Goal: Task Accomplishment & Management: Complete application form

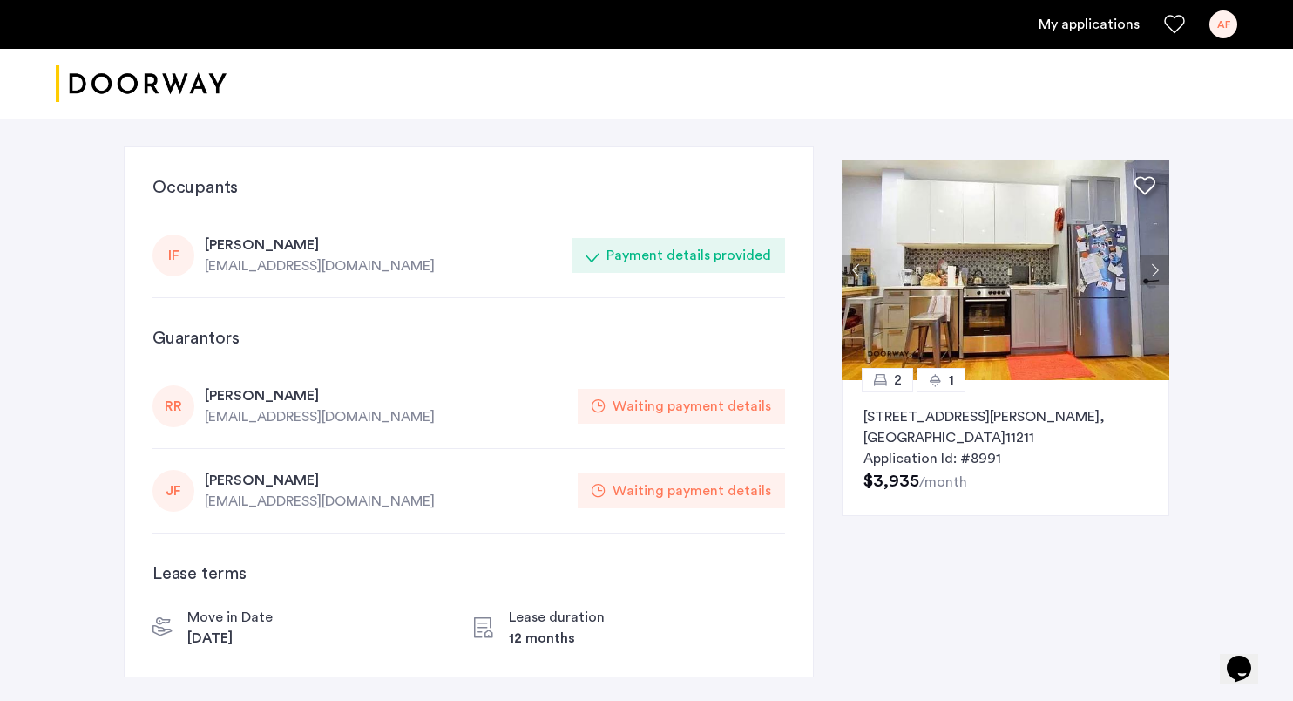
click at [261, 237] on div "[PERSON_NAME]" at bounding box center [383, 244] width 356 height 21
click at [265, 264] on div "[EMAIL_ADDRESS][DOMAIN_NAME]" at bounding box center [383, 265] width 356 height 21
click at [1059, 22] on link "My applications" at bounding box center [1089, 24] width 101 height 21
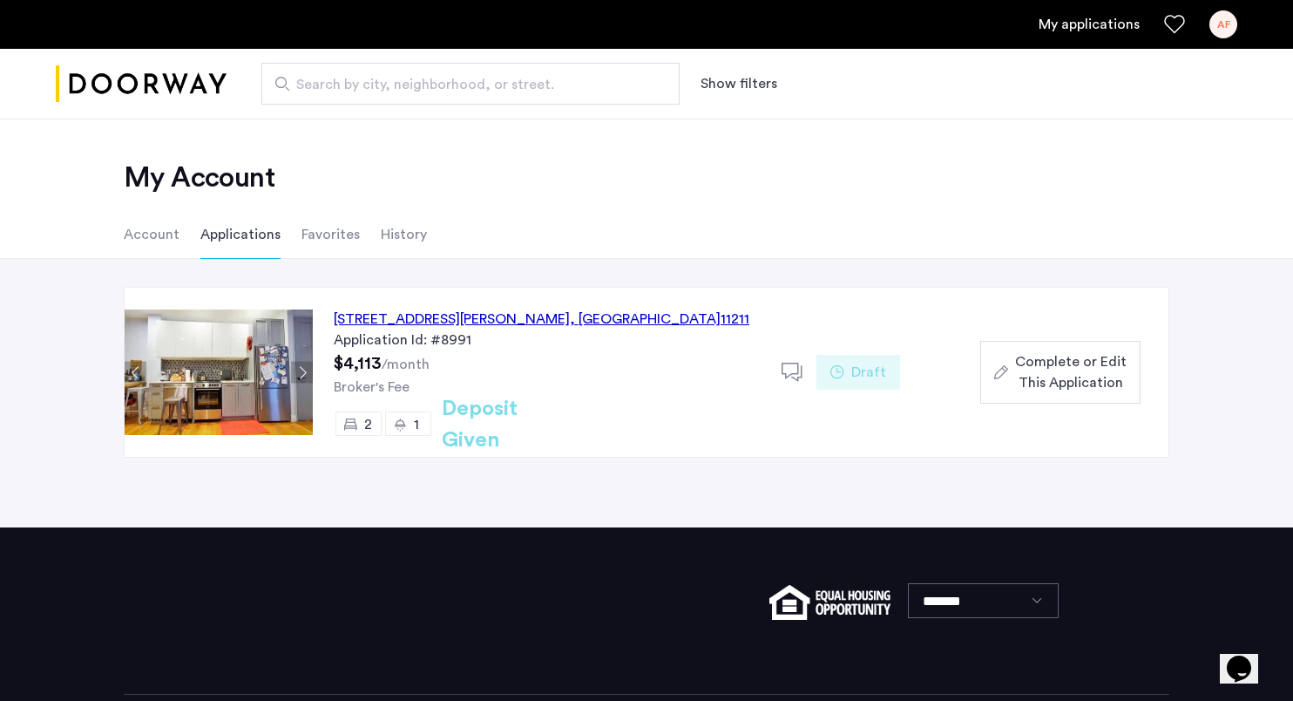
click at [1034, 392] on span "Complete or Edit This Application" at bounding box center [1071, 372] width 112 height 42
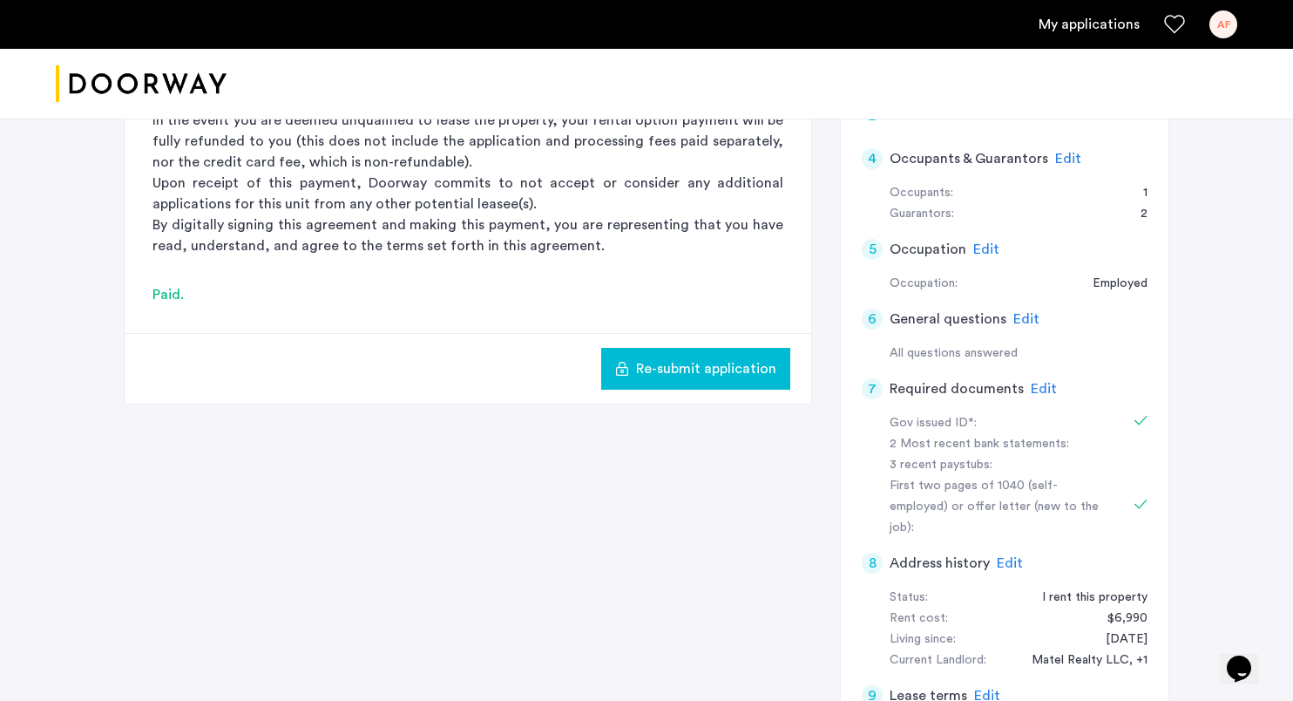
scroll to position [337, 0]
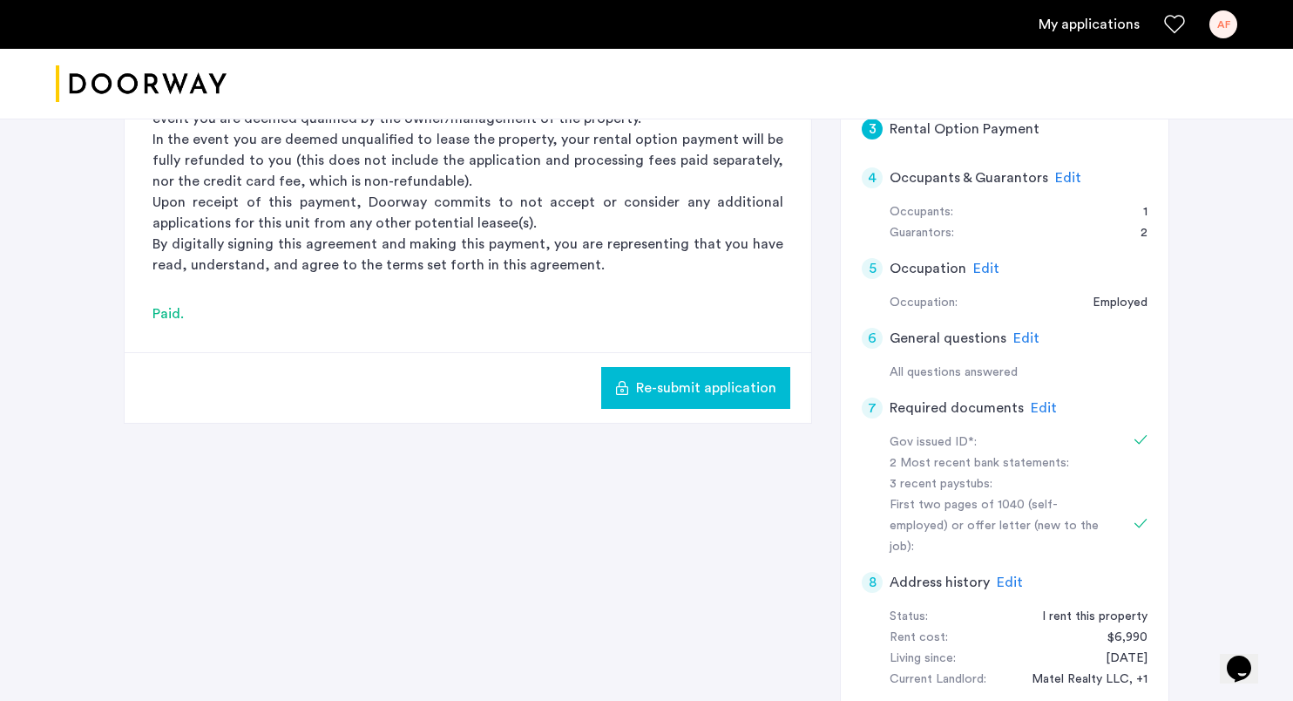
click at [1032, 405] on span "Edit" at bounding box center [1044, 408] width 26 height 14
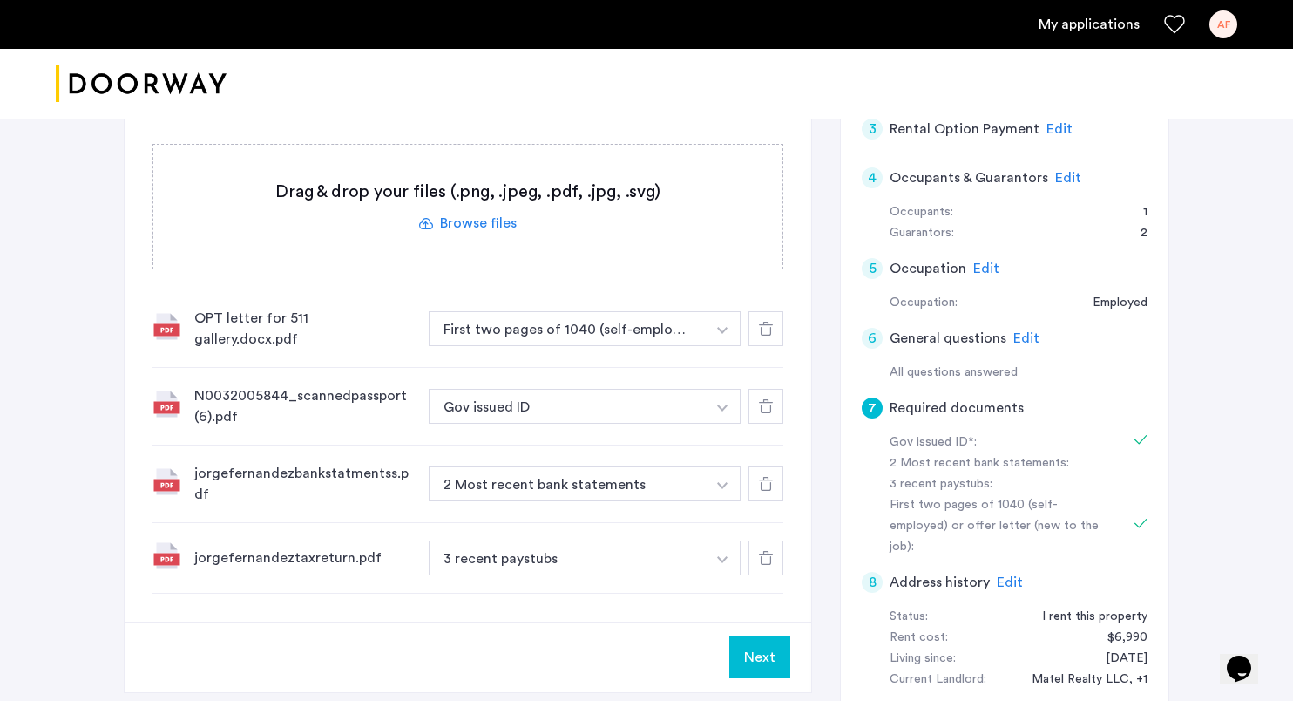
scroll to position [305, 0]
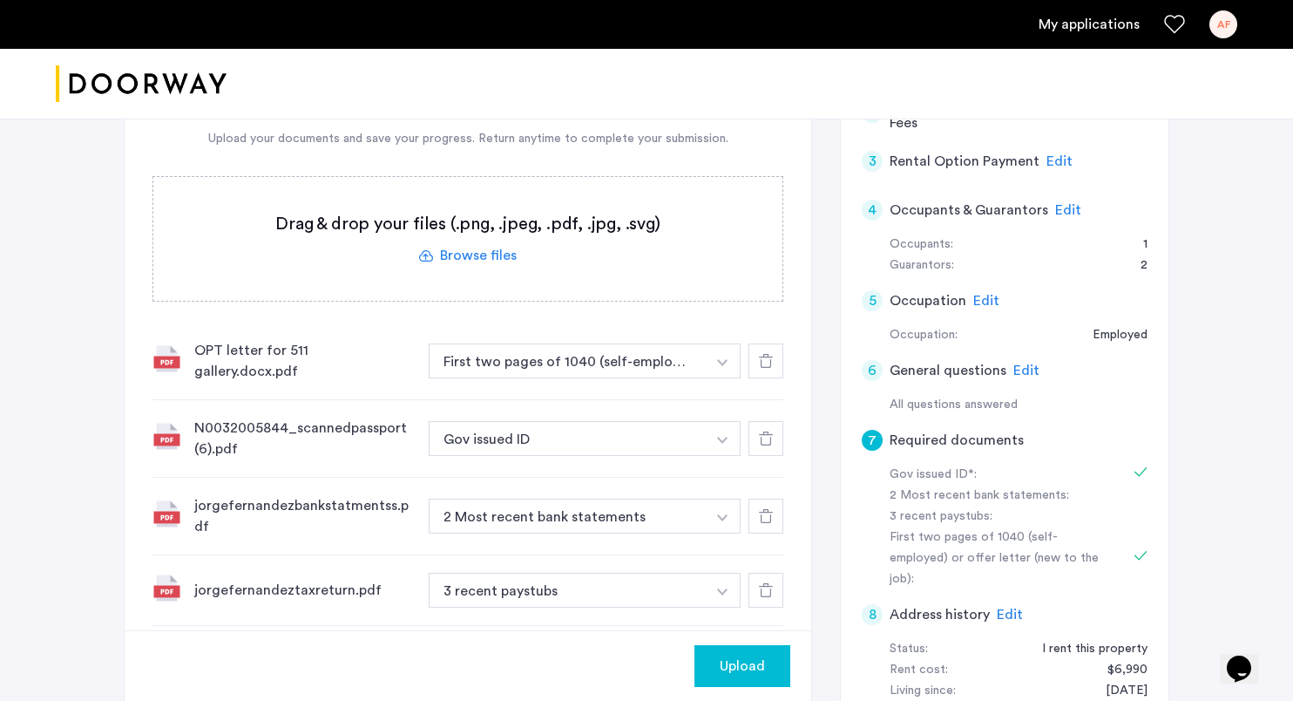
click at [477, 256] on label at bounding box center [467, 239] width 629 height 124
click at [0, 0] on input "file" at bounding box center [0, 0] width 0 height 0
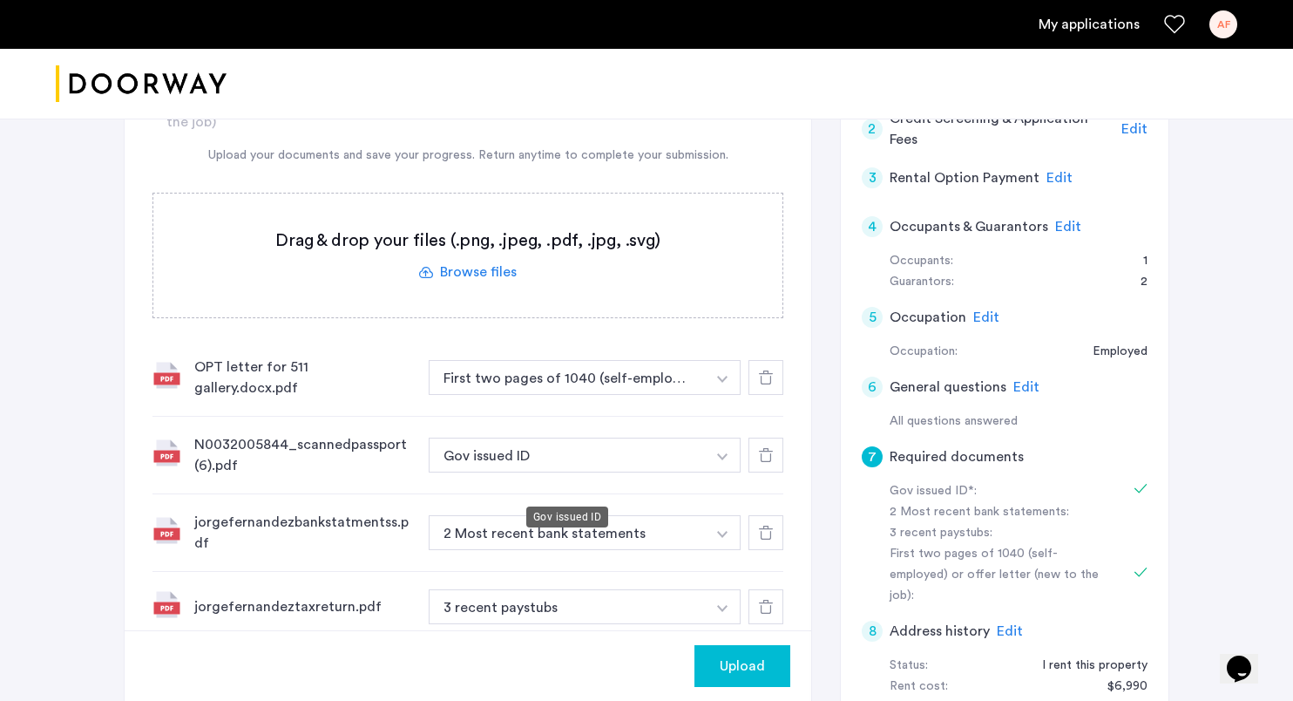
scroll to position [304, 0]
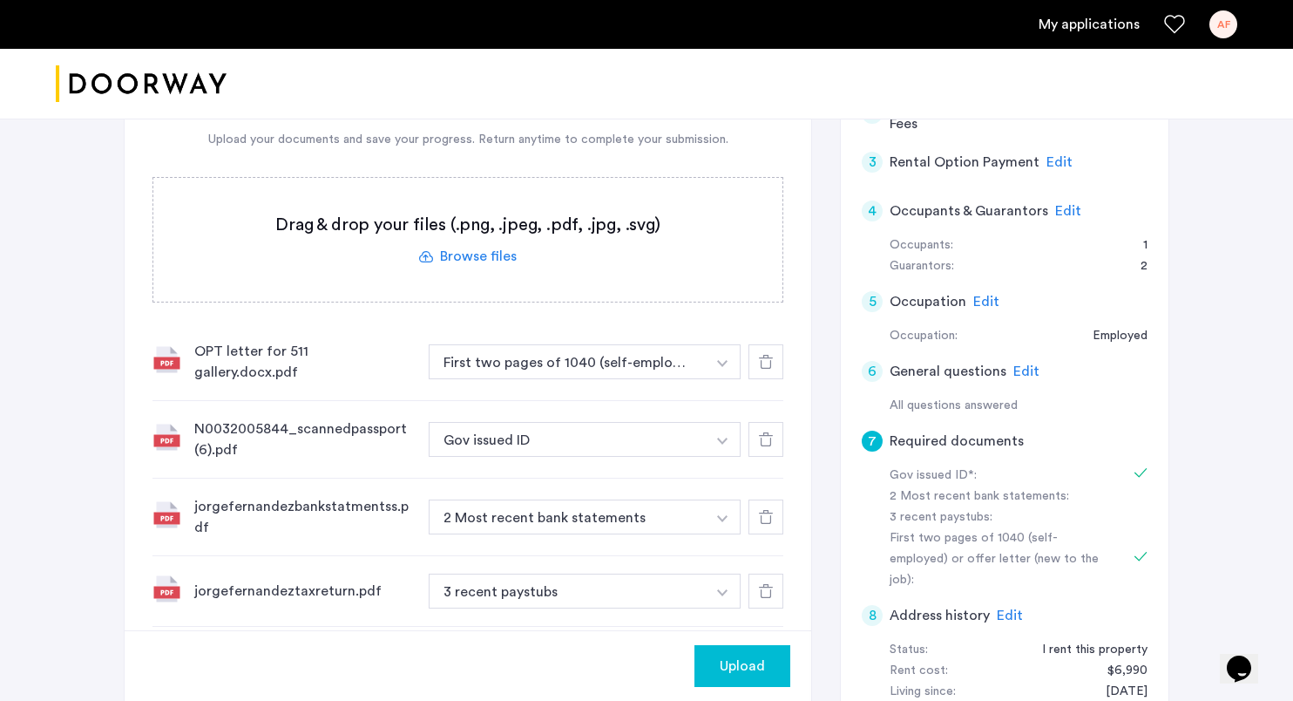
click at [777, 511] on div at bounding box center [765, 516] width 35 height 35
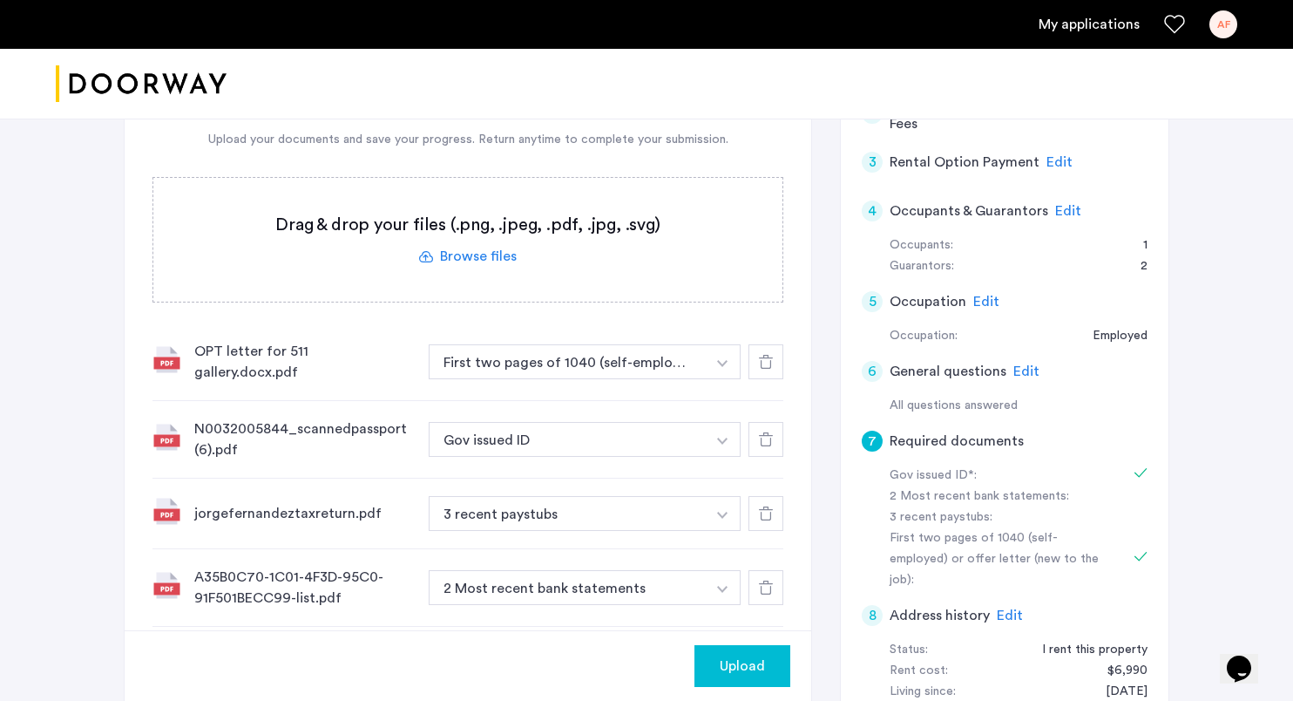
click at [497, 276] on label at bounding box center [467, 240] width 629 height 124
click at [0, 0] on input "file" at bounding box center [0, 0] width 0 height 0
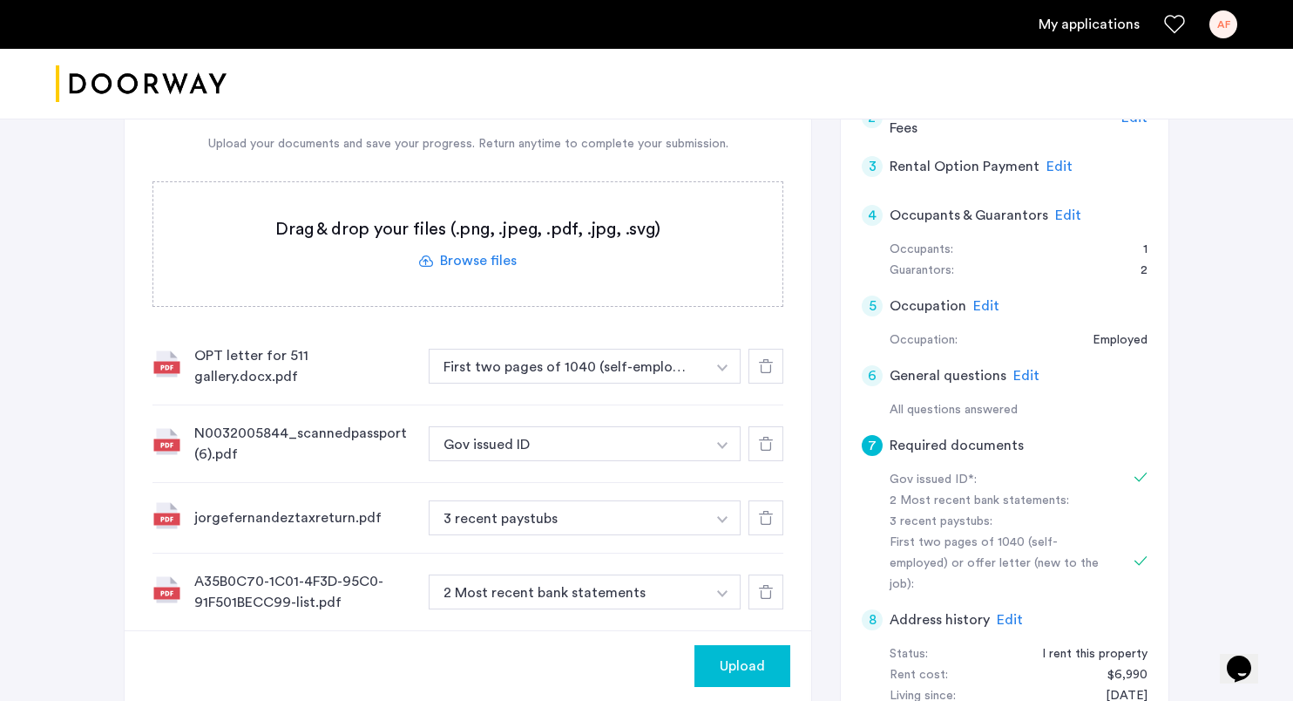
scroll to position [376, 0]
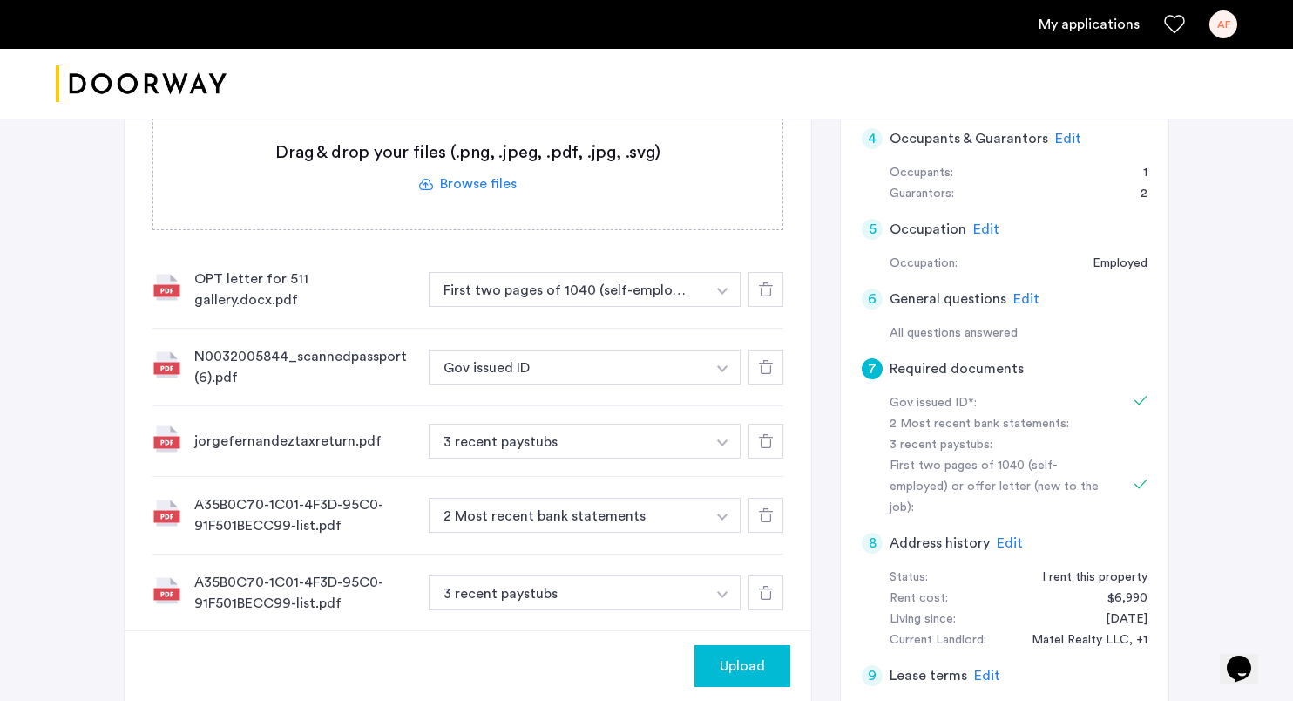
click at [765, 586] on icon at bounding box center [766, 592] width 14 height 14
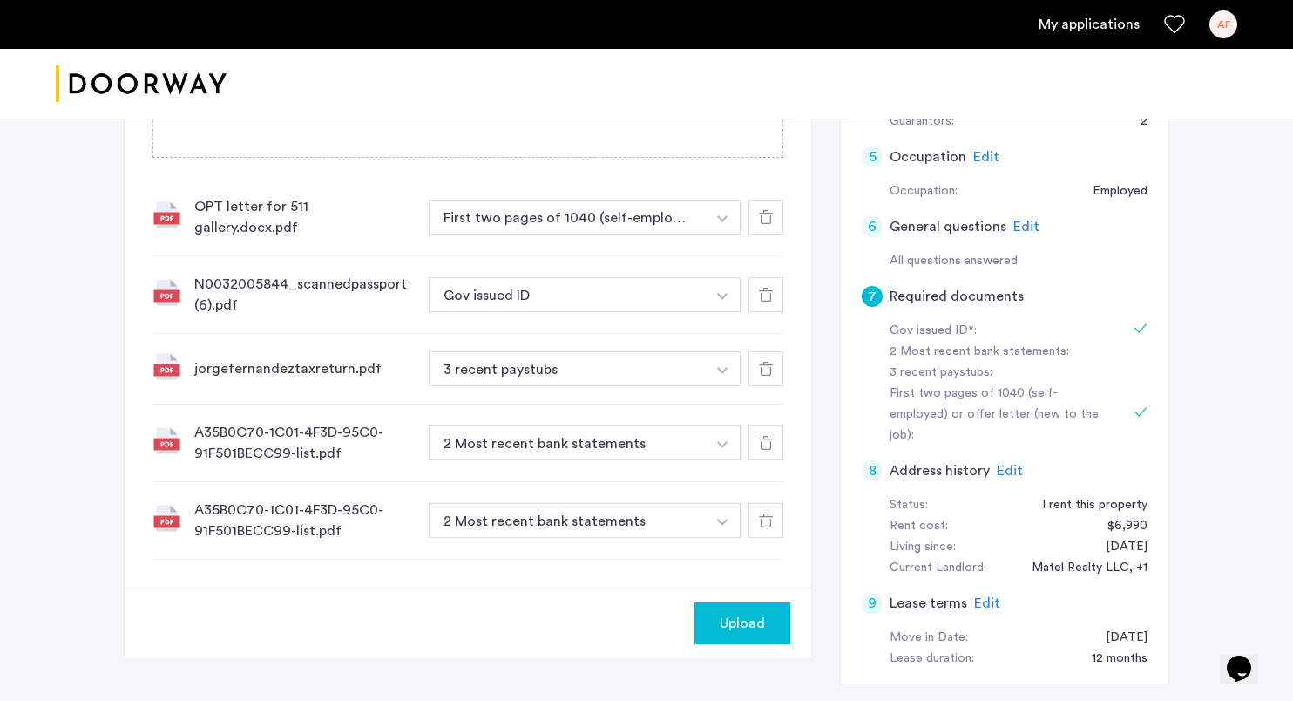
scroll to position [460, 0]
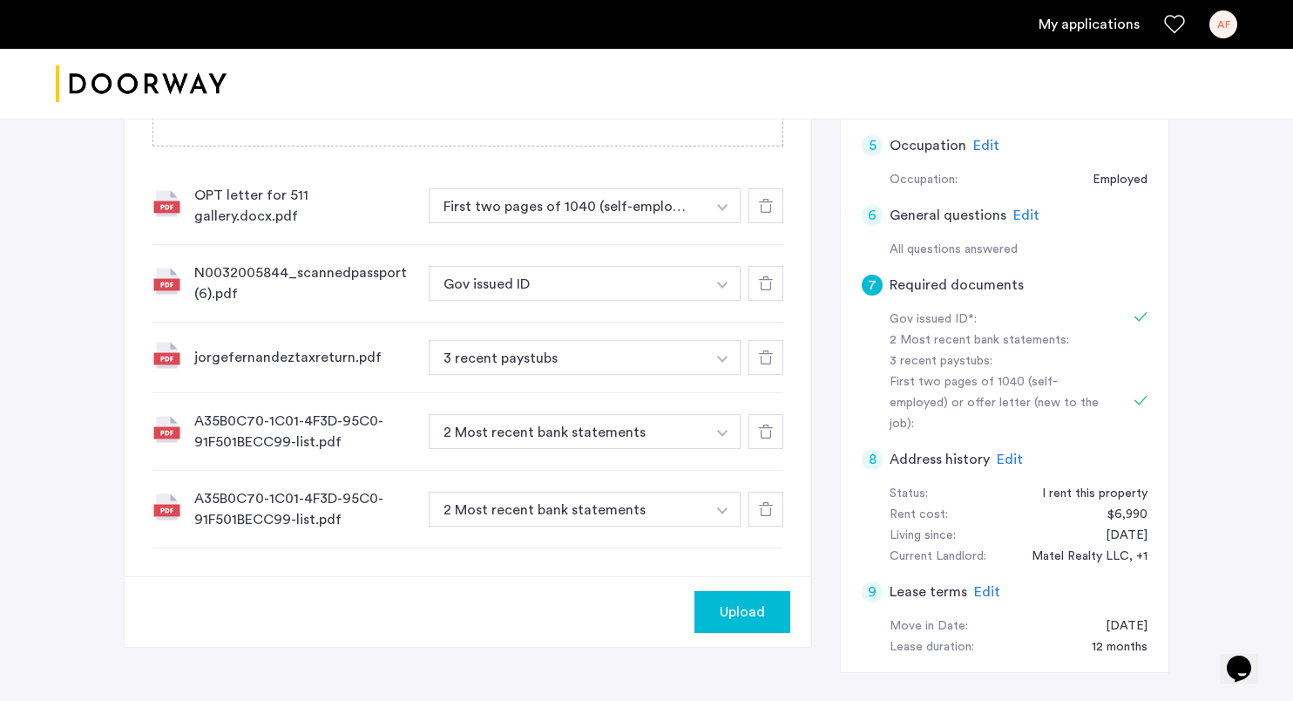
click at [770, 510] on div at bounding box center [765, 508] width 35 height 35
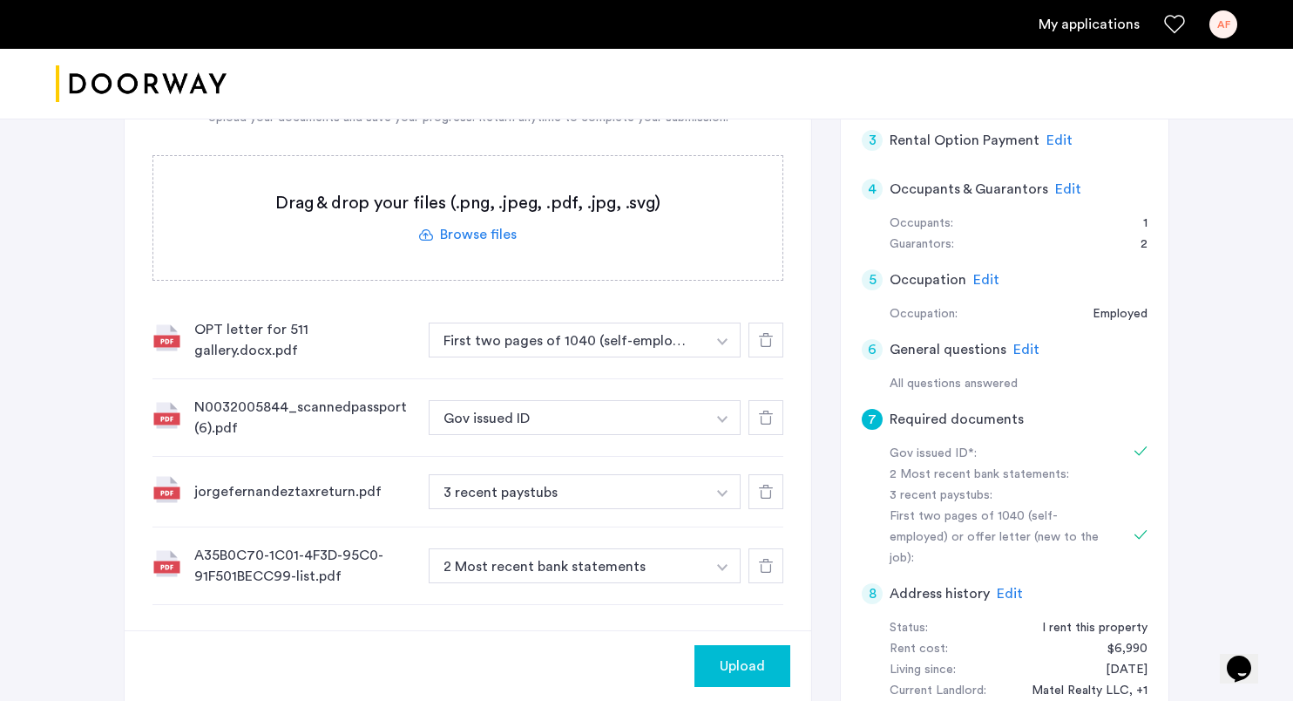
scroll to position [367, 0]
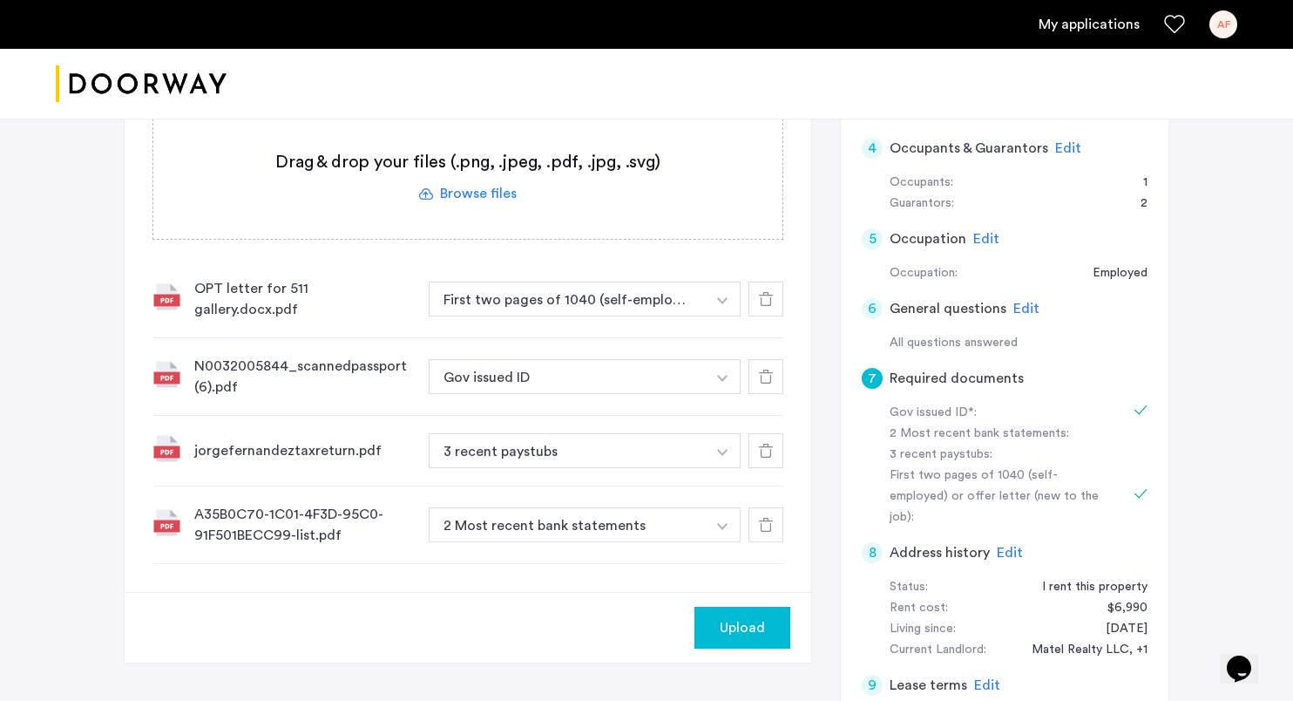
click at [774, 433] on div at bounding box center [765, 450] width 35 height 35
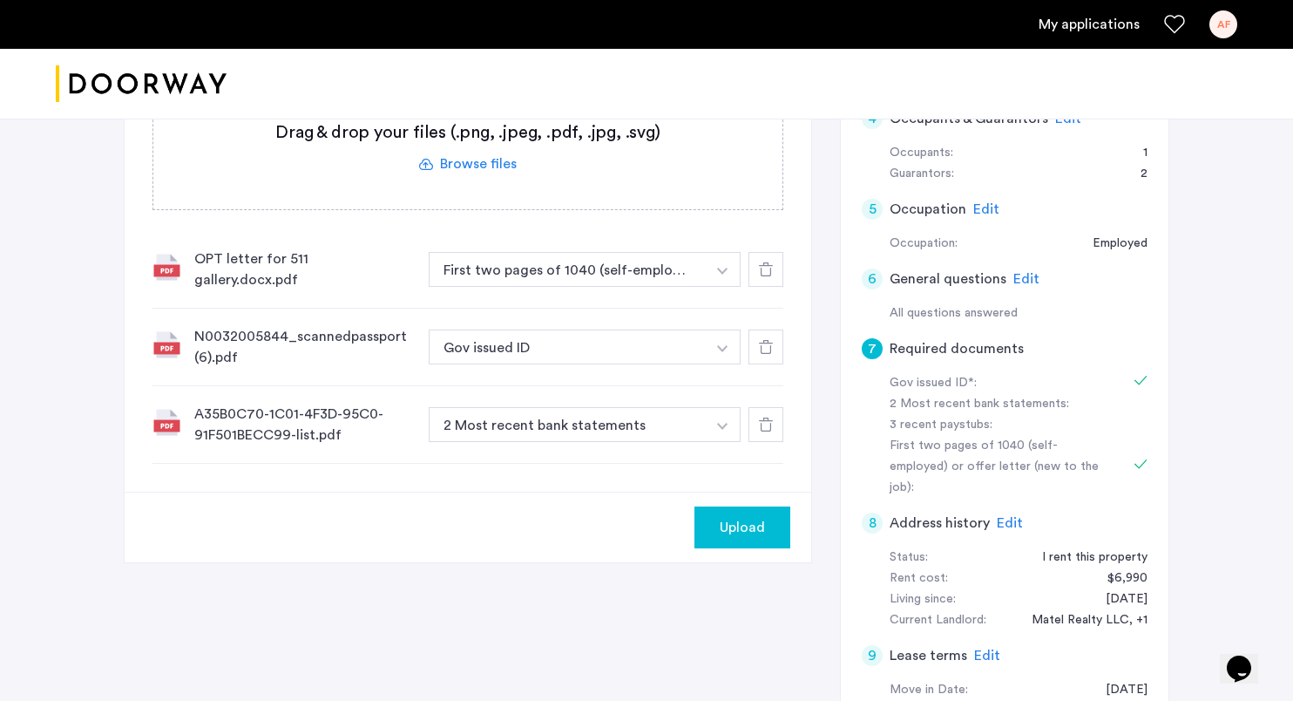
scroll to position [407, 0]
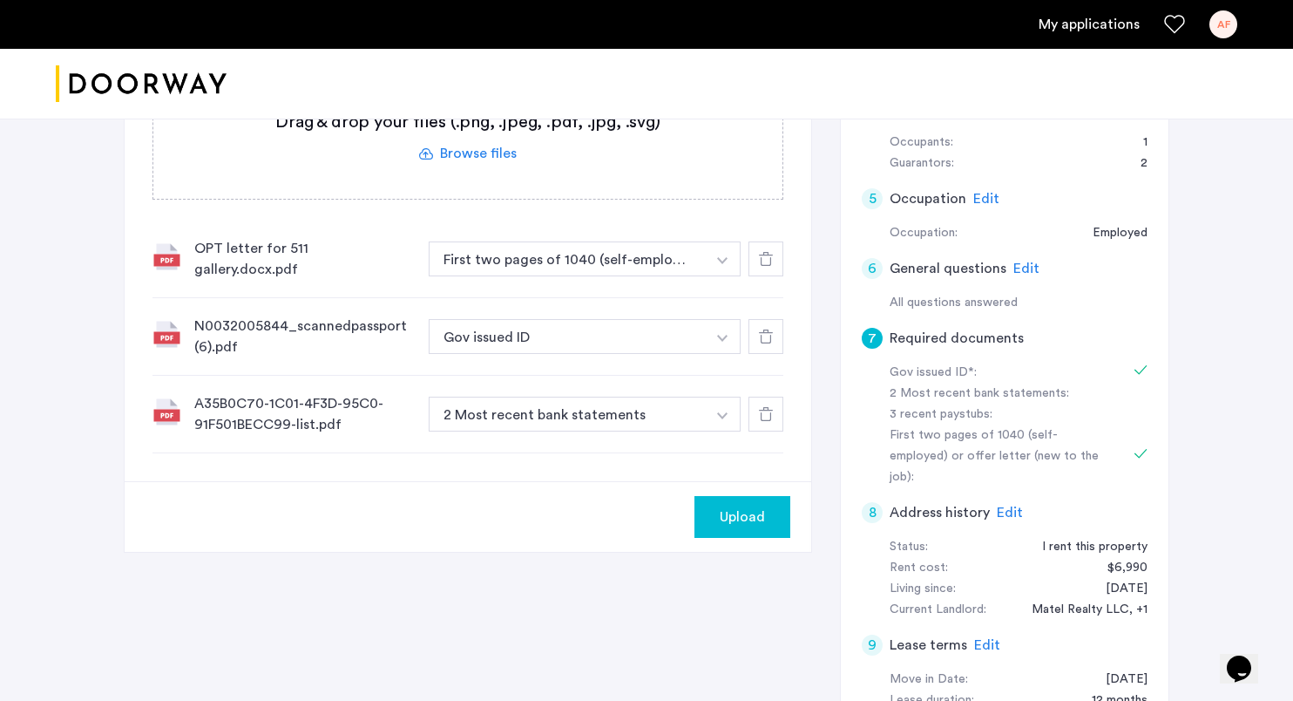
click at [755, 496] on button "Upload" at bounding box center [742, 517] width 96 height 42
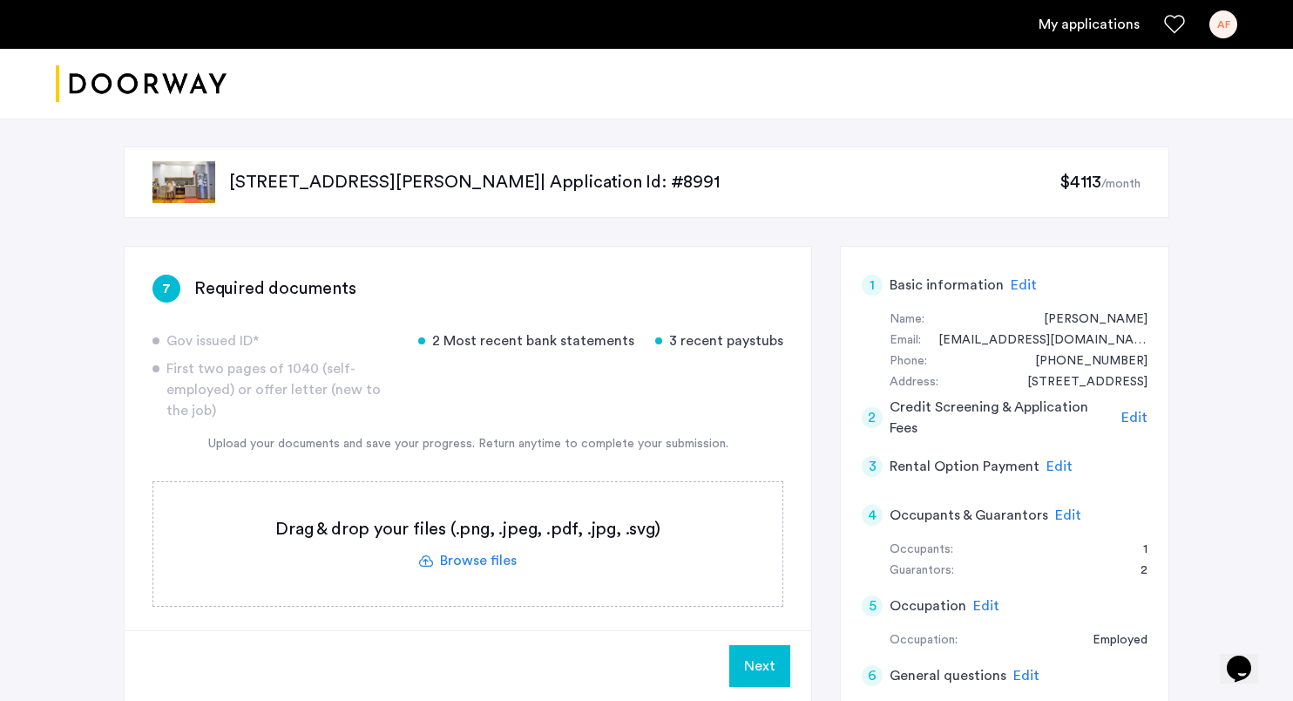
scroll to position [322, 0]
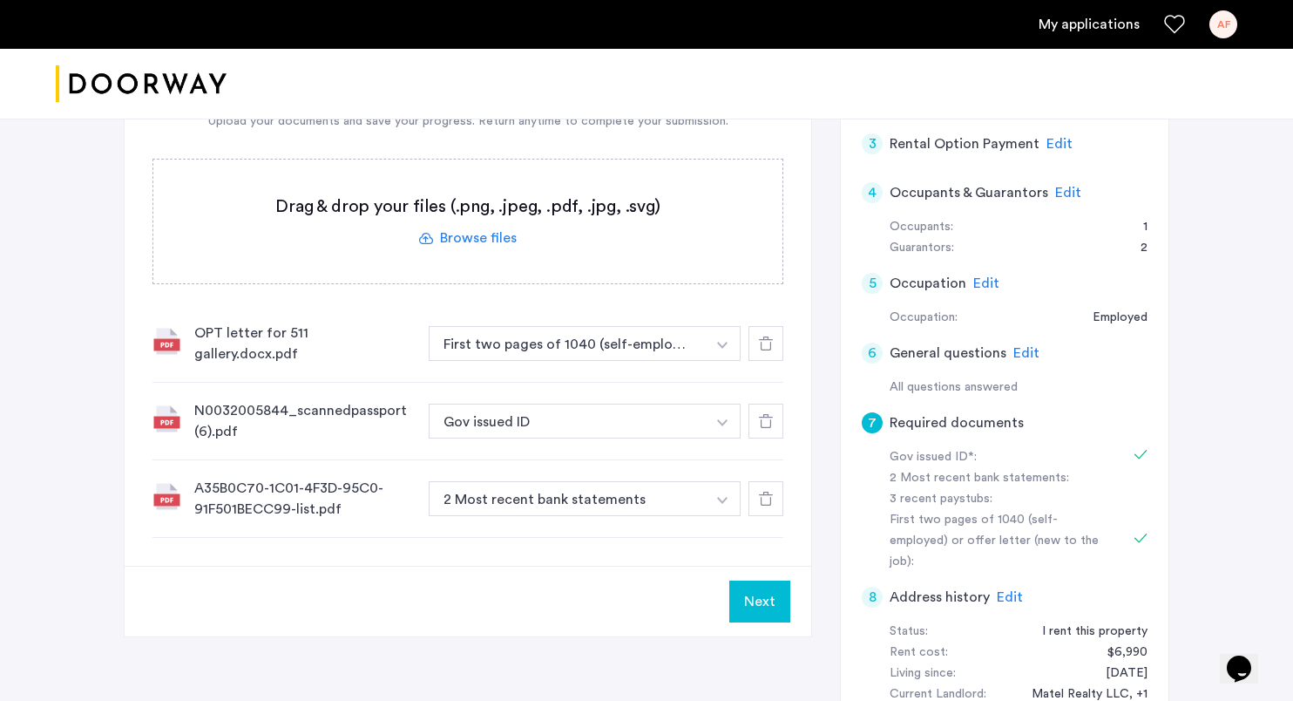
click at [747, 606] on button "Next" at bounding box center [759, 601] width 61 height 42
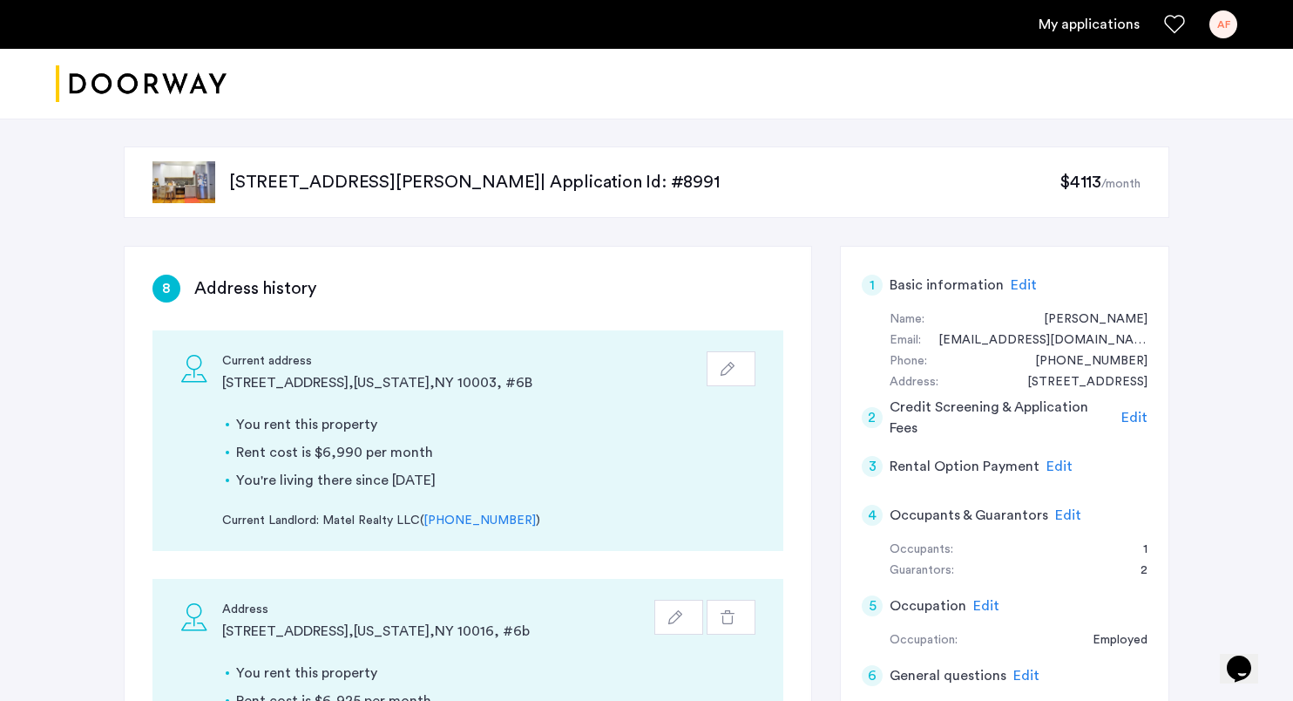
click at [504, 203] on div "[STREET_ADDRESS][PERSON_NAME] | Application Id: #8991 $4113 /month" at bounding box center [647, 181] width 1046 height 71
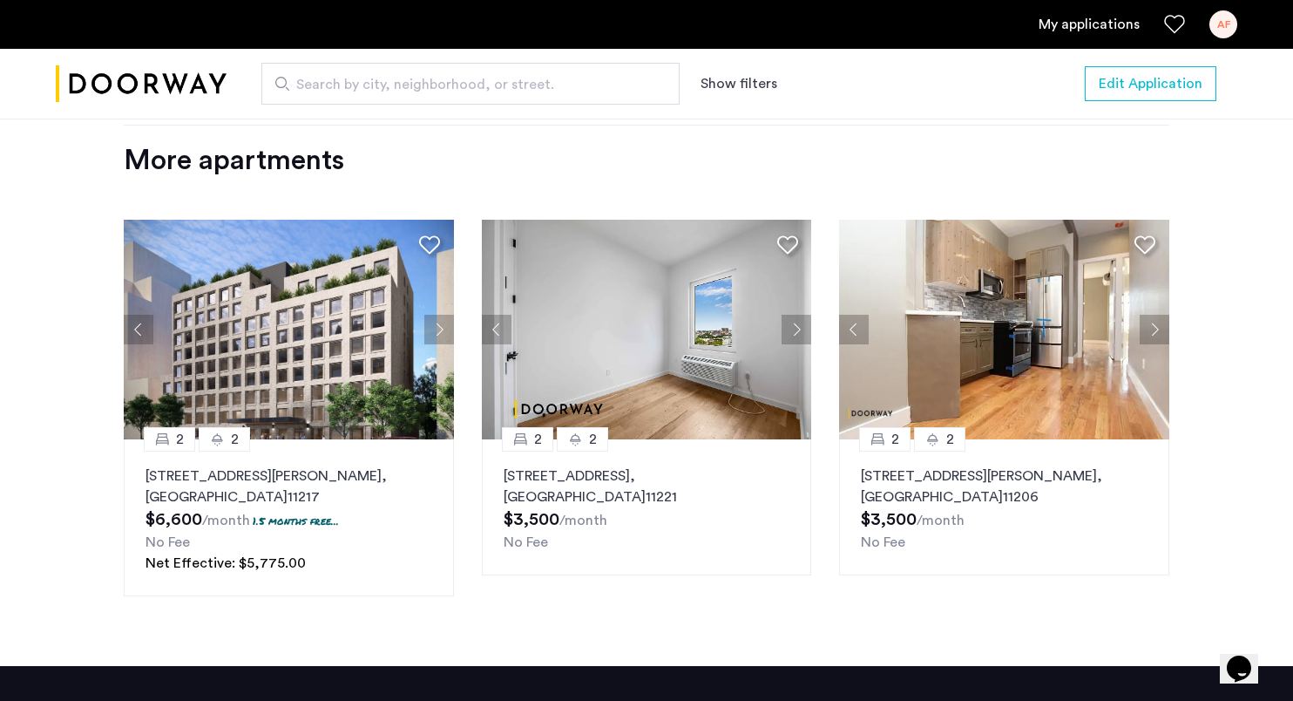
scroll to position [1896, 0]
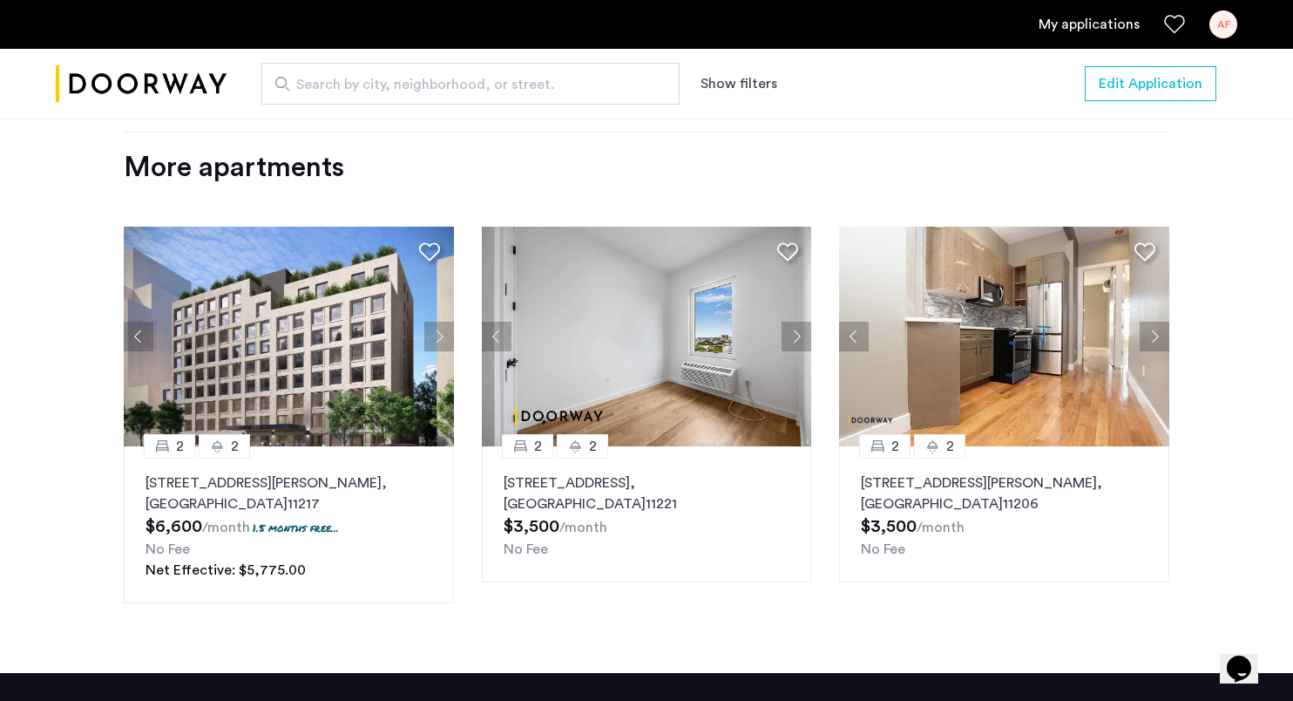
click at [439, 342] on button "Next apartment" at bounding box center [439, 336] width 30 height 30
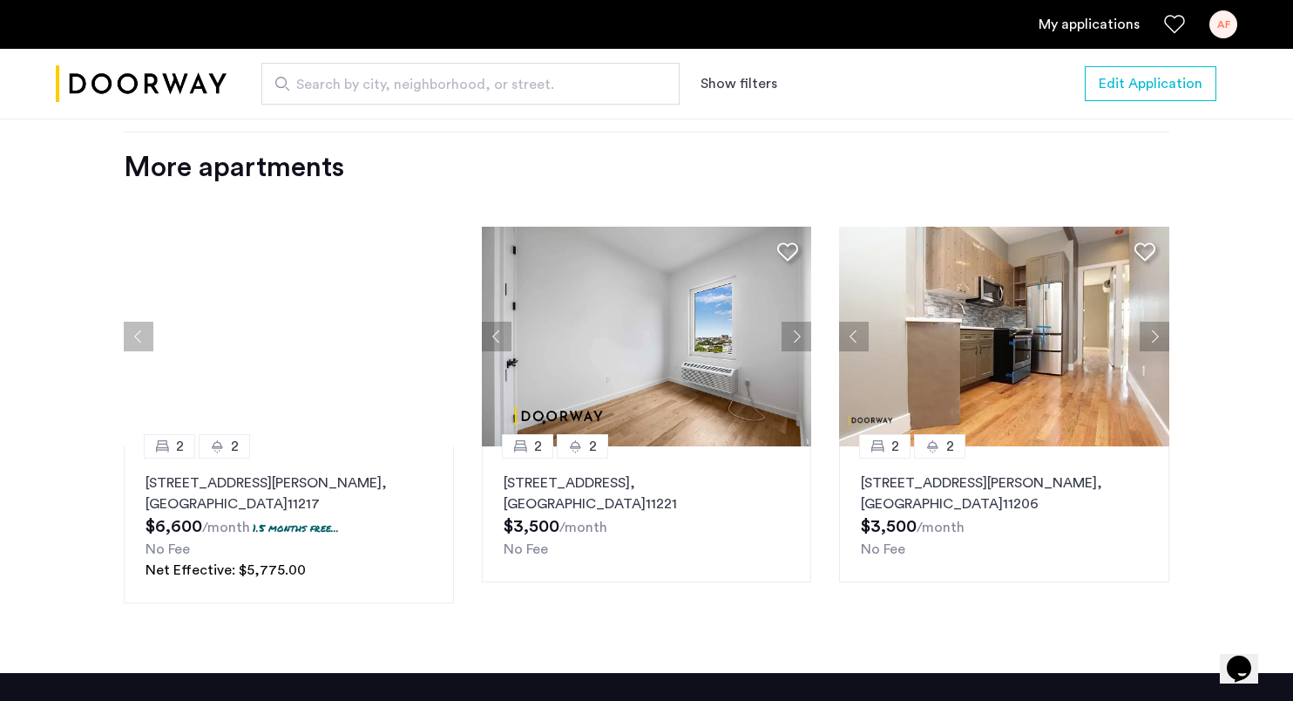
click at [439, 342] on div at bounding box center [289, 337] width 330 height 220
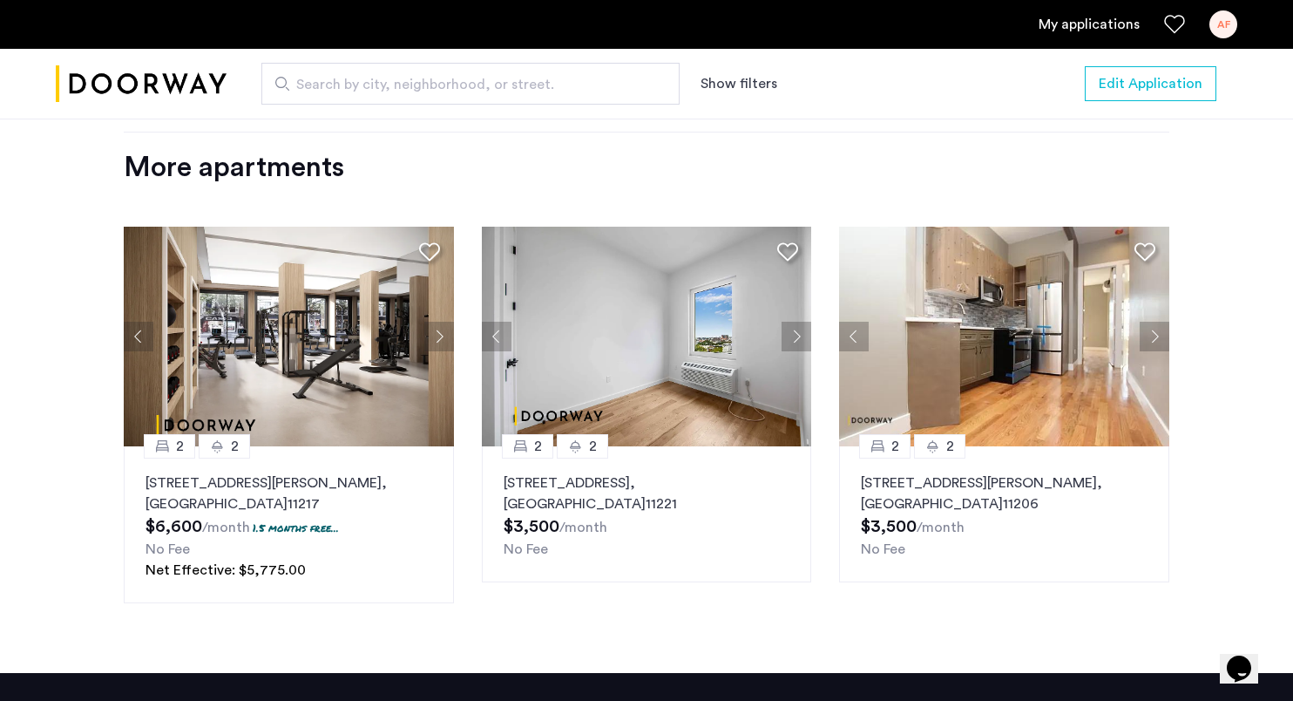
click at [796, 339] on button "Next apartment" at bounding box center [797, 336] width 30 height 30
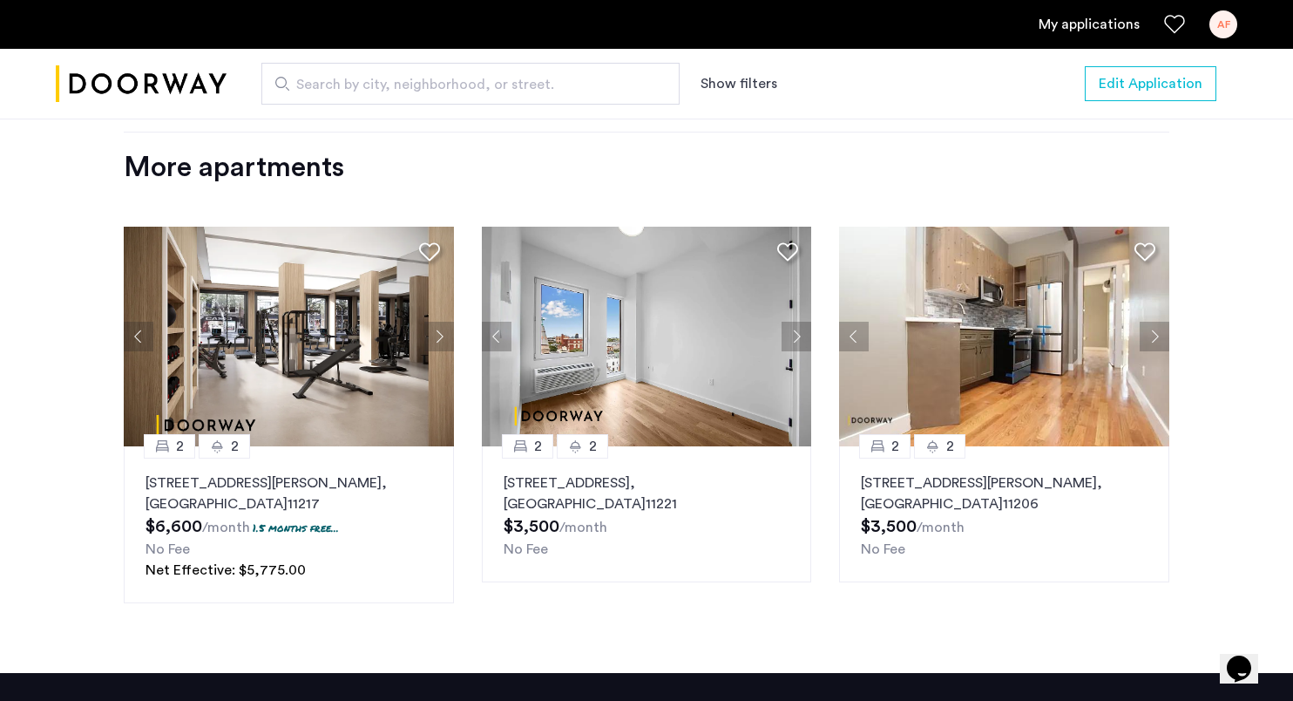
click at [796, 339] on button "Next apartment" at bounding box center [797, 336] width 30 height 30
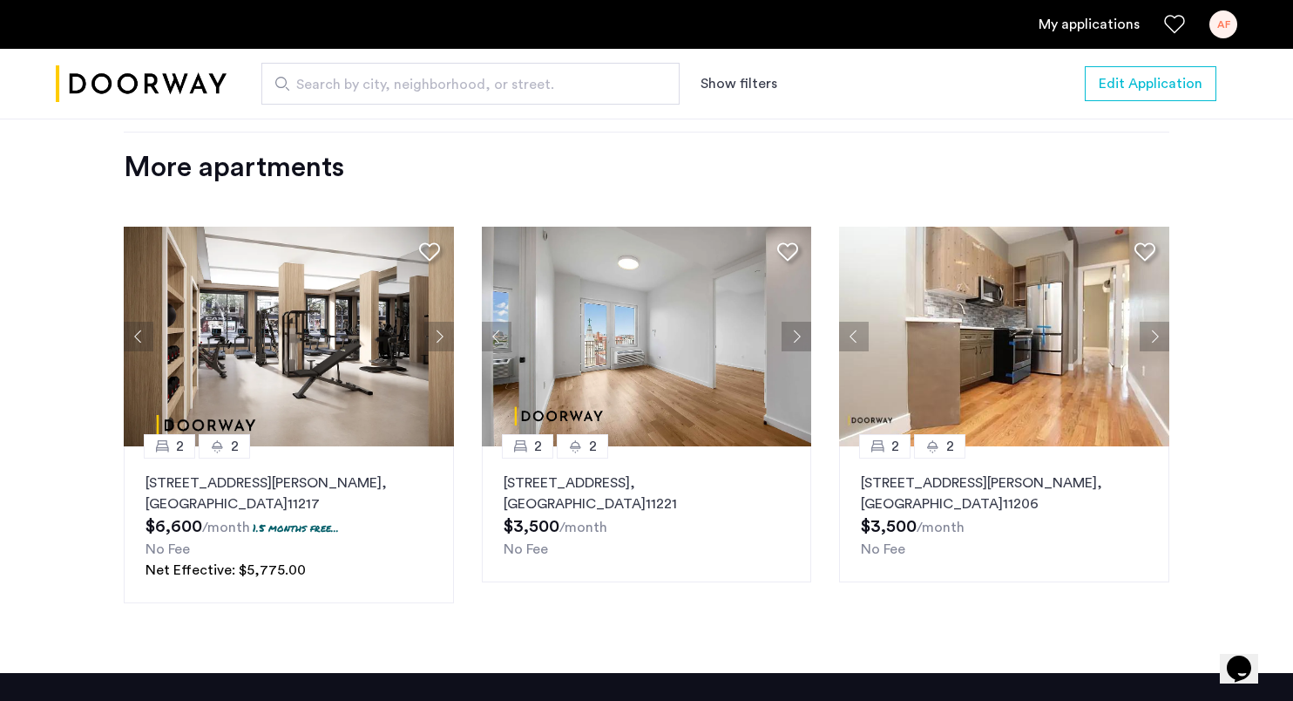
click at [796, 339] on button "Next apartment" at bounding box center [797, 336] width 30 height 30
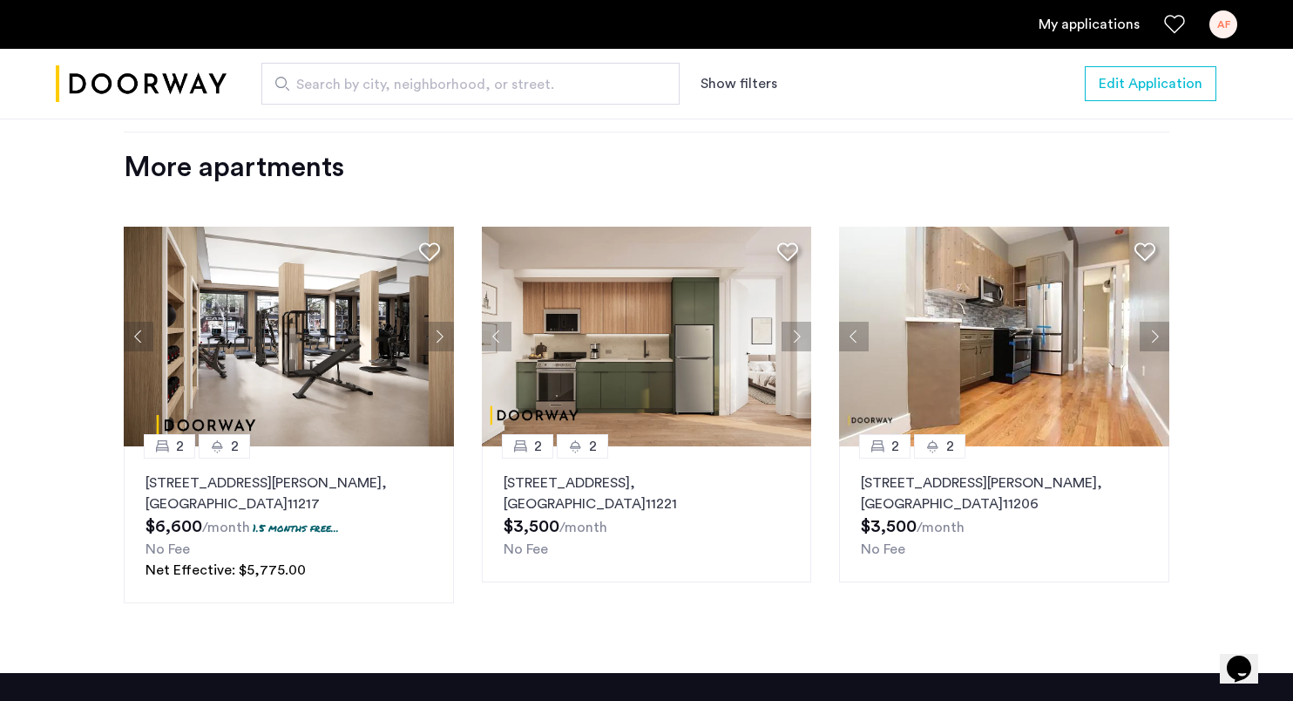
click at [796, 339] on button "Next apartment" at bounding box center [797, 336] width 30 height 30
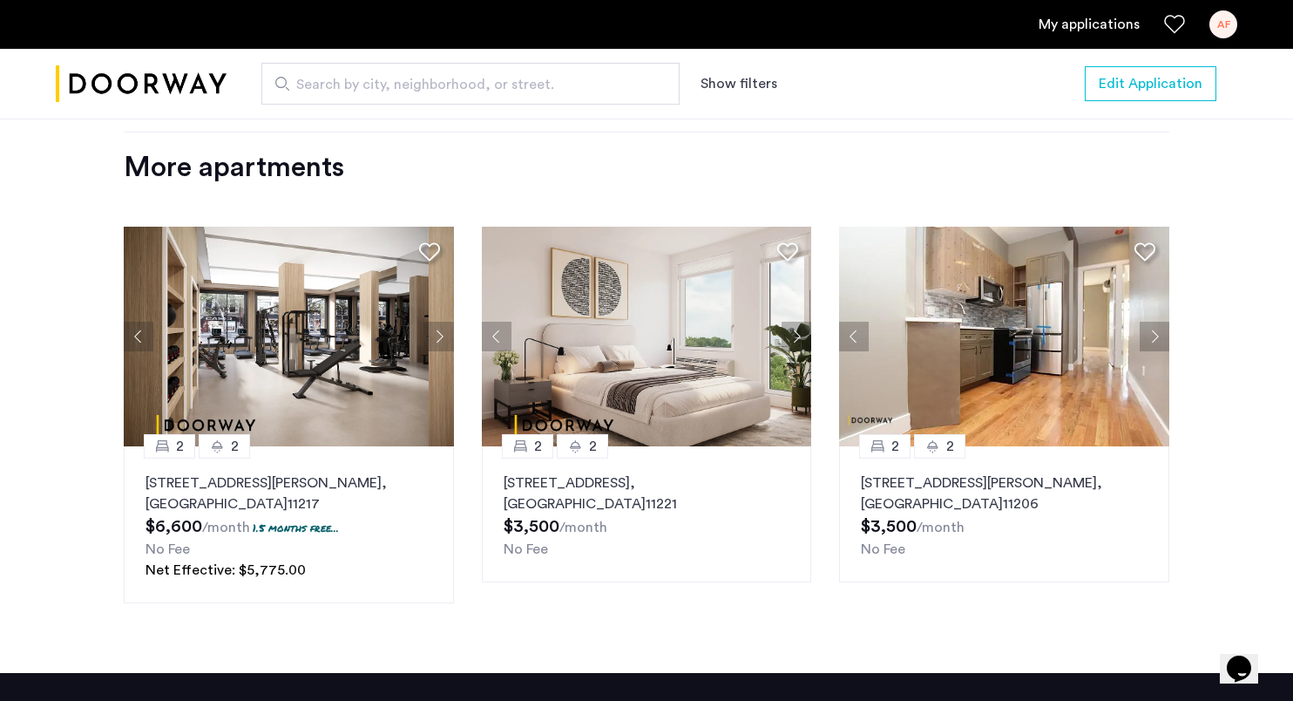
click at [796, 339] on button "Next apartment" at bounding box center [797, 336] width 30 height 30
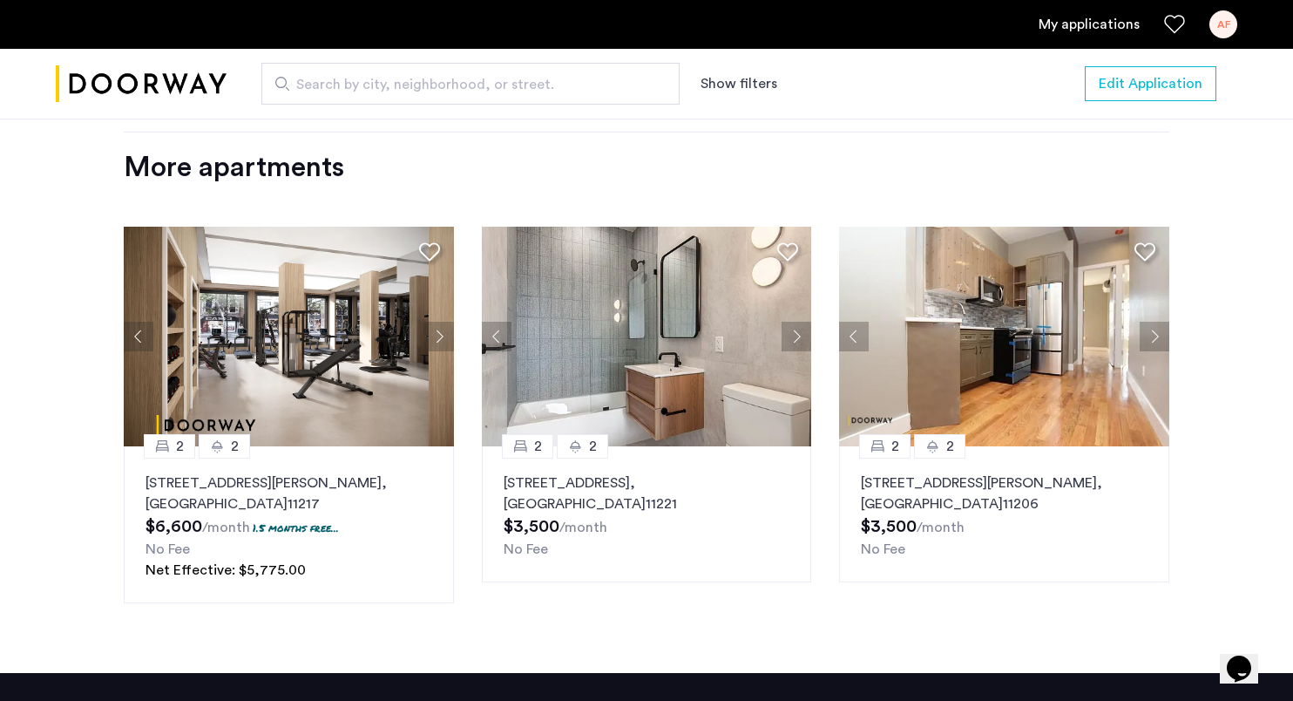
click at [796, 339] on button "Next apartment" at bounding box center [797, 336] width 30 height 30
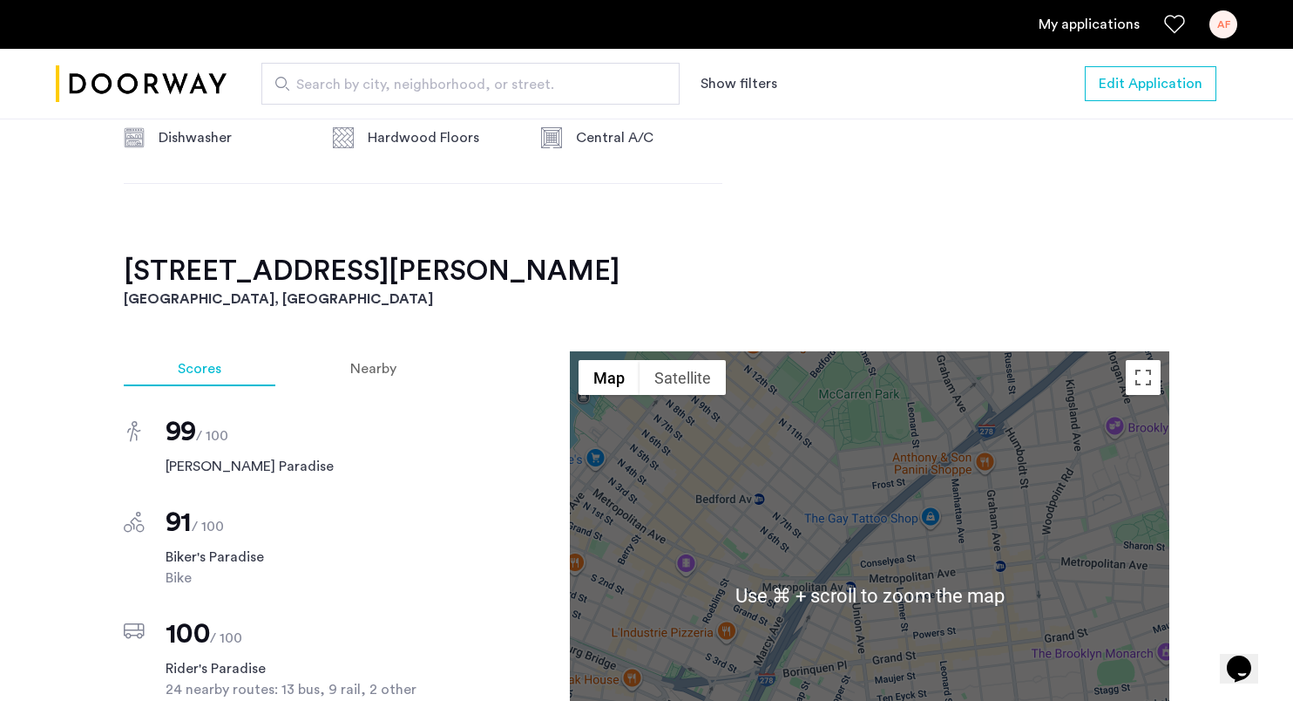
scroll to position [1115, 0]
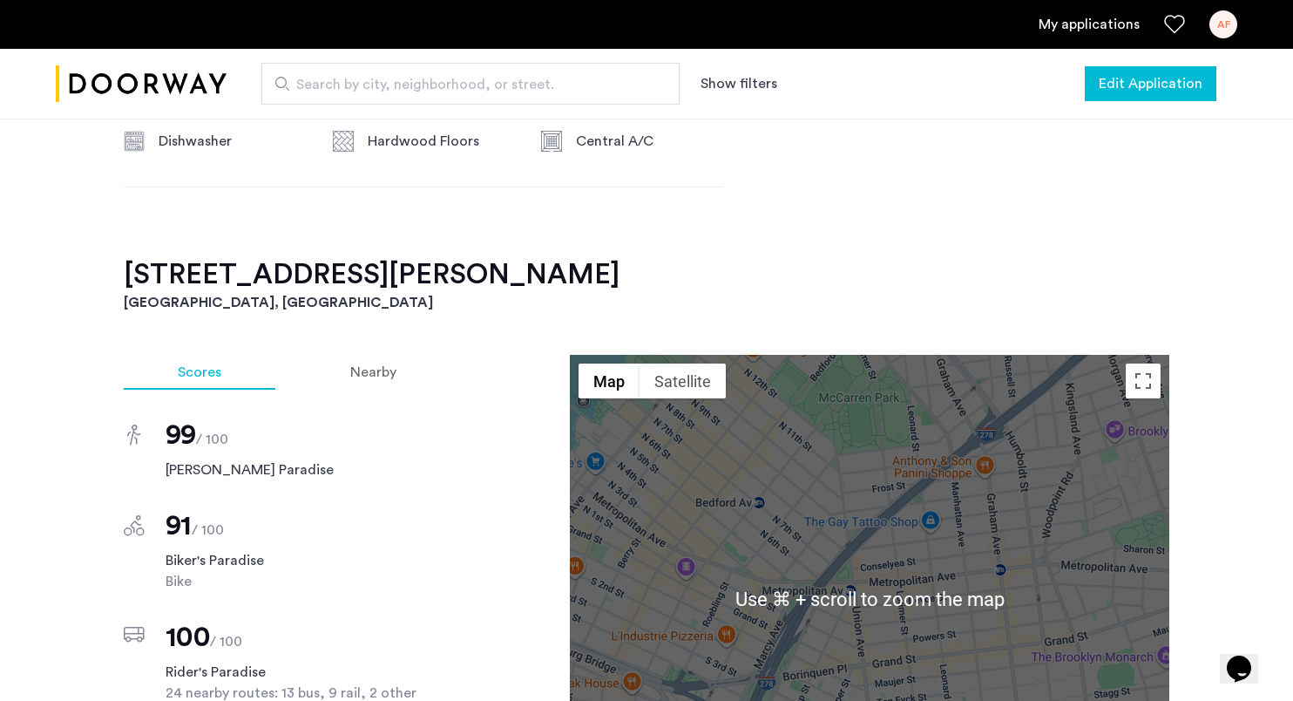
click at [1115, 97] on button "Edit Application" at bounding box center [1151, 83] width 132 height 35
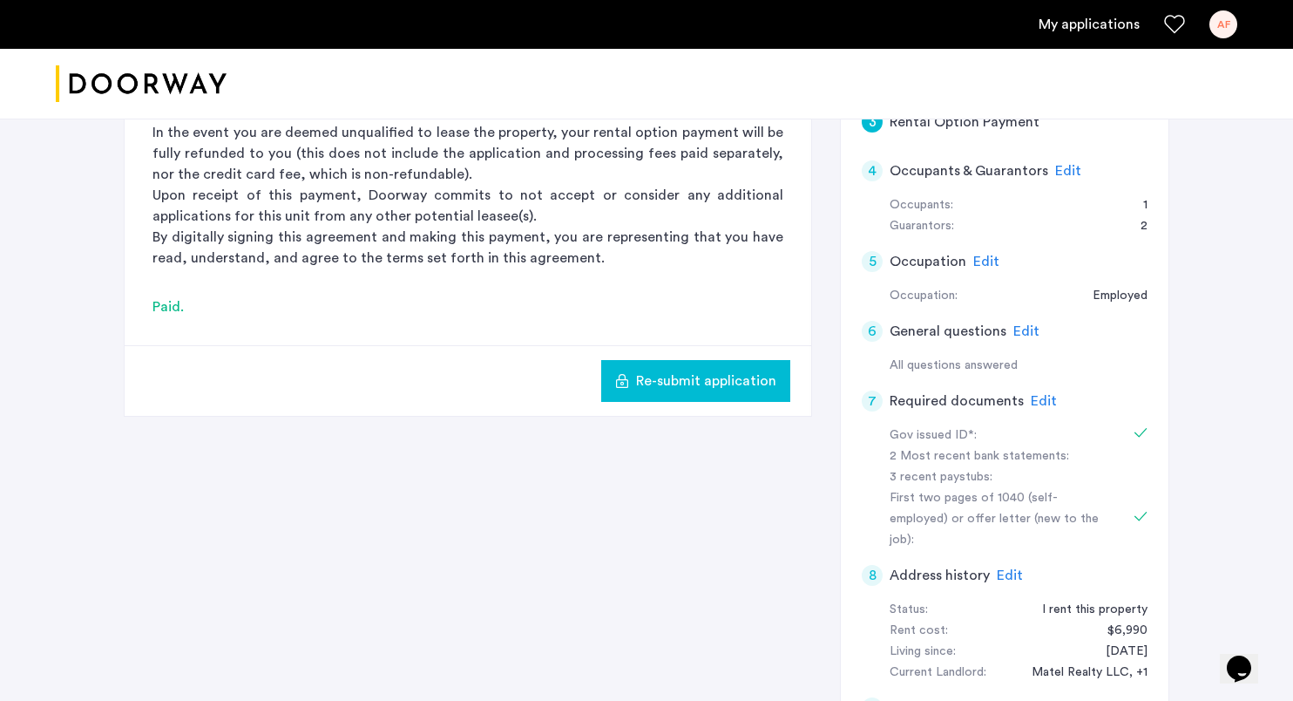
scroll to position [347, 0]
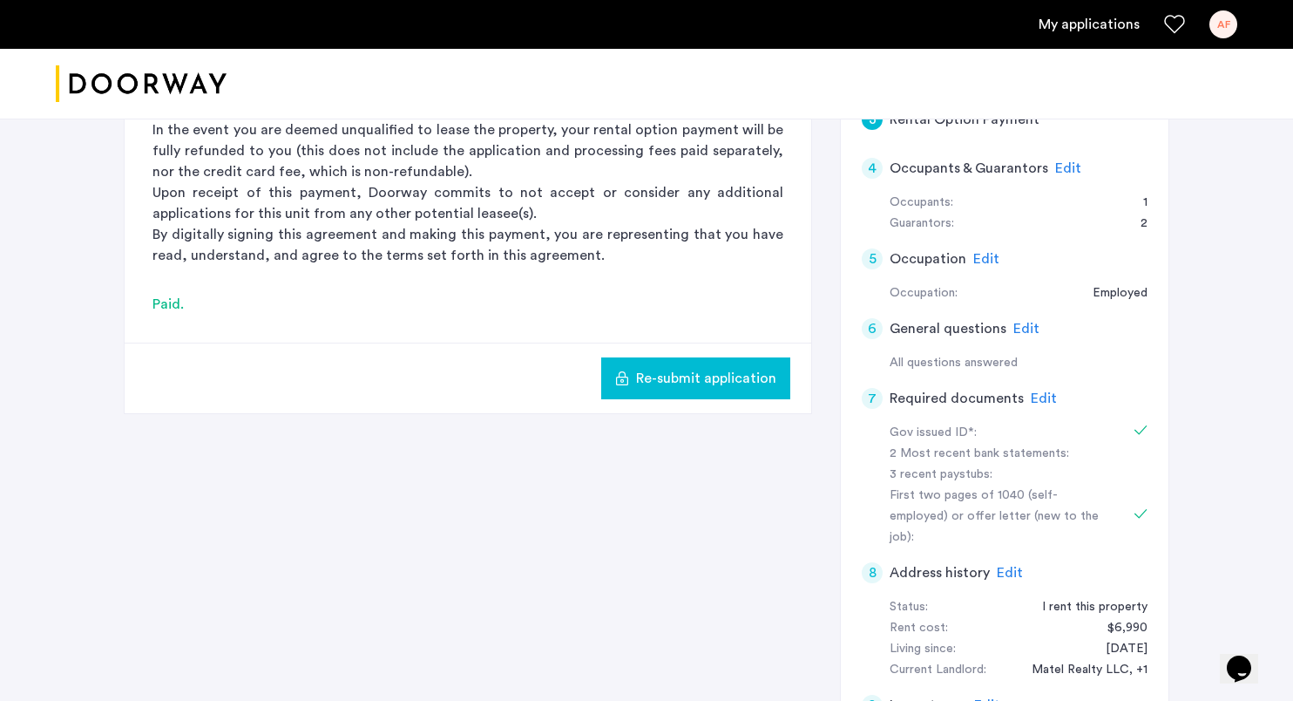
click at [1033, 399] on span "Edit" at bounding box center [1044, 398] width 26 height 14
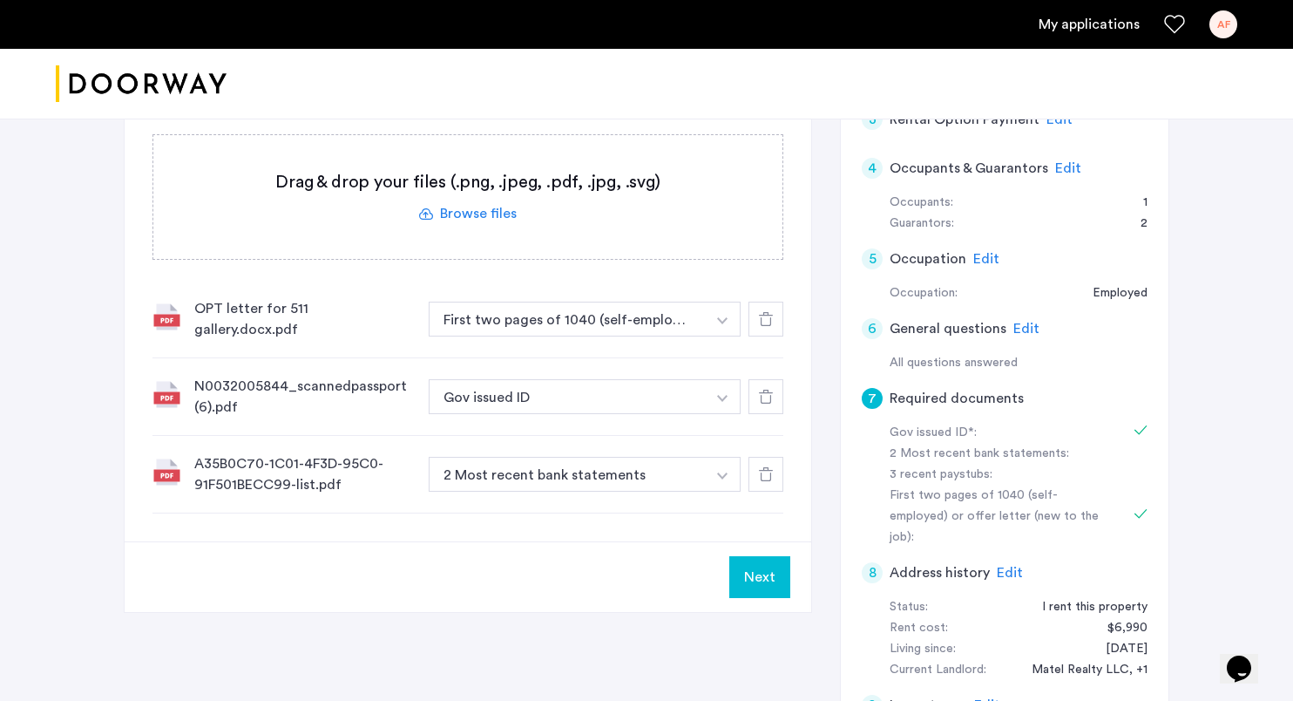
click at [506, 227] on label at bounding box center [467, 197] width 629 height 124
click at [0, 0] on input "file" at bounding box center [0, 0] width 0 height 0
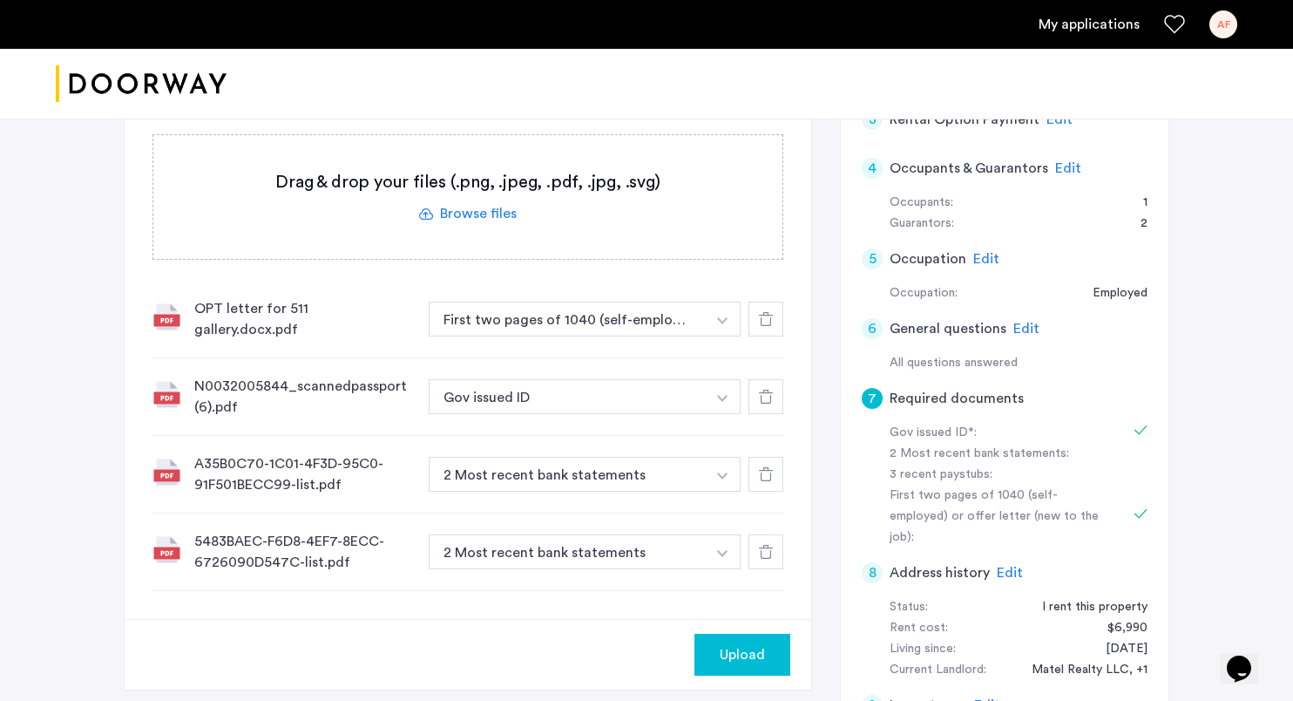
click at [739, 633] on button "Upload" at bounding box center [742, 654] width 96 height 42
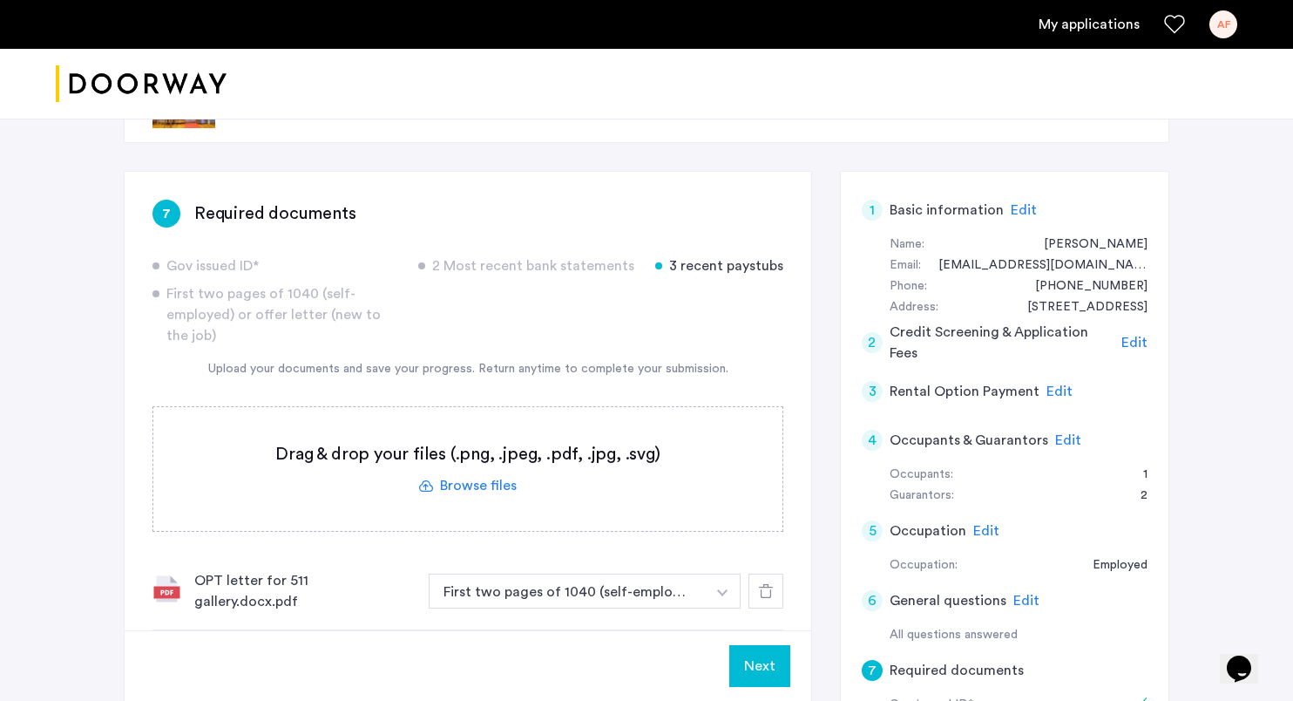
scroll to position [0, 0]
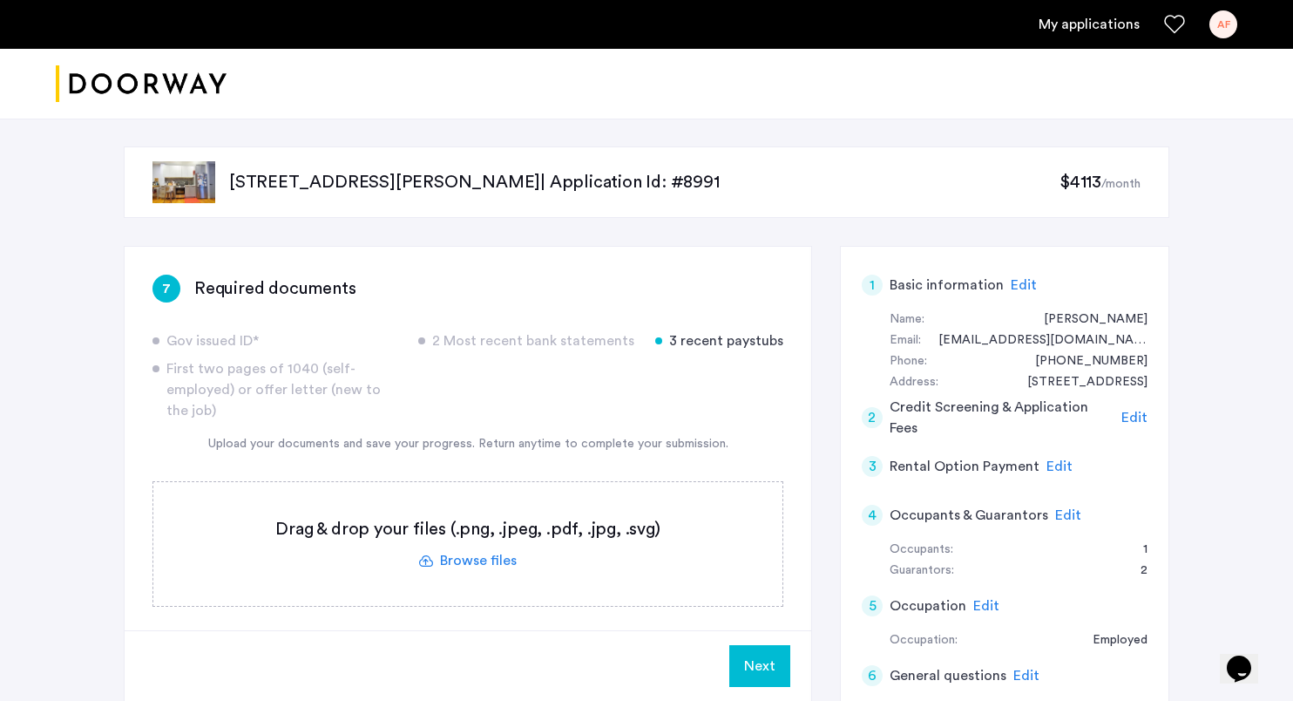
click at [184, 99] on img "Cazamio logo" at bounding box center [141, 83] width 171 height 65
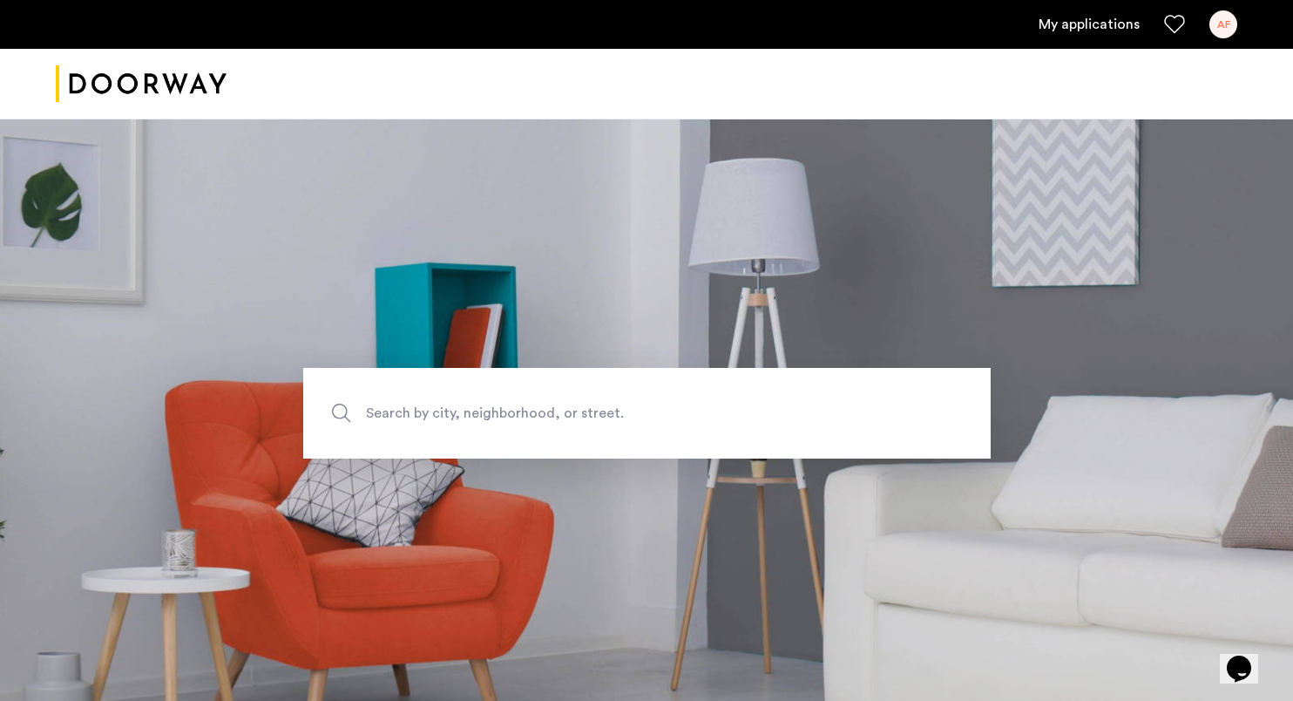
click at [1064, 50] on div at bounding box center [646, 84] width 1293 height 71
click at [1056, 24] on link "My applications" at bounding box center [1089, 24] width 101 height 21
